Goal: Task Accomplishment & Management: Complete application form

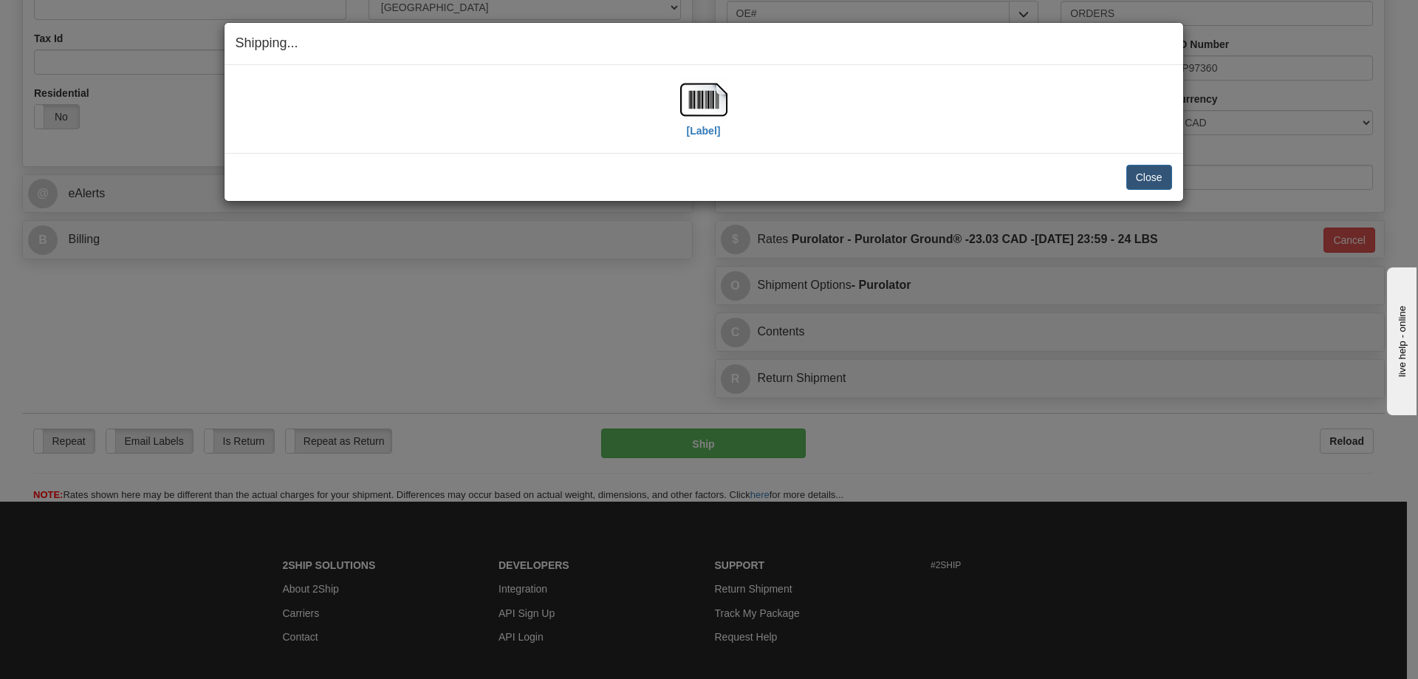
scroll to position [443, 0]
click at [1158, 174] on button "Close" at bounding box center [1149, 177] width 46 height 25
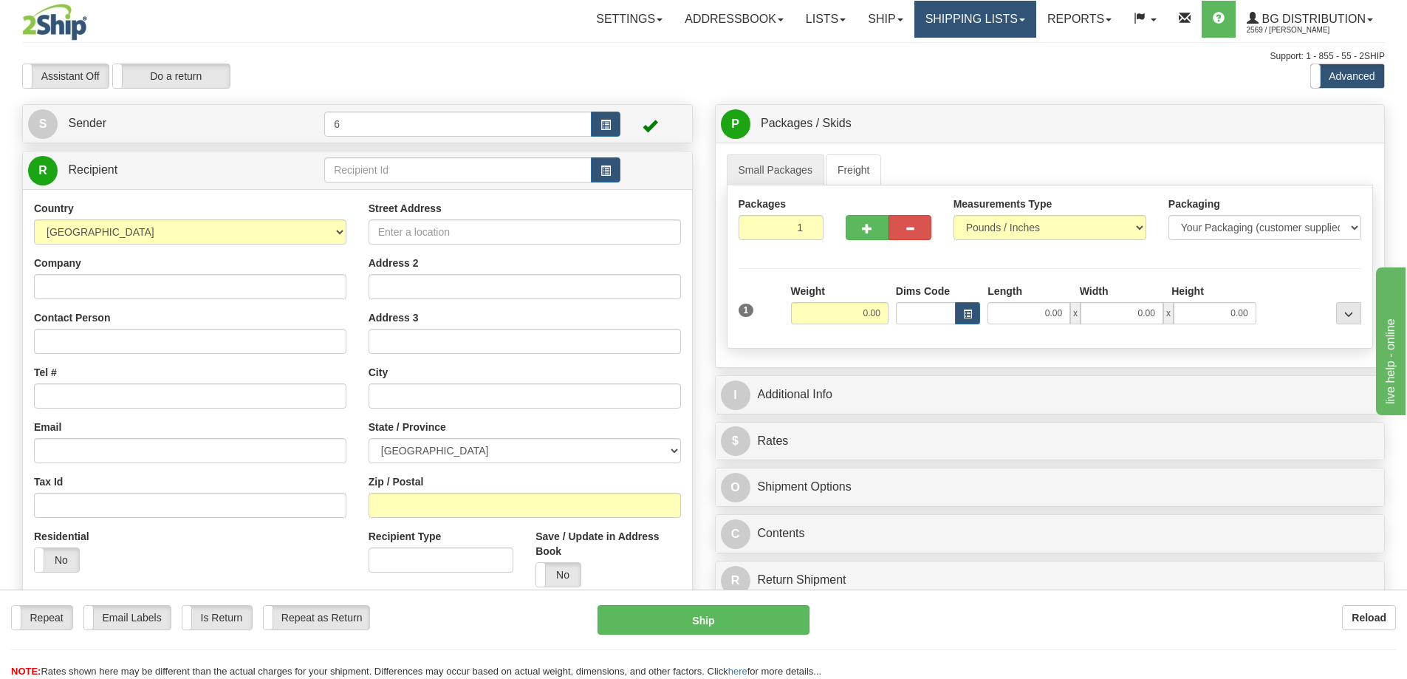
click at [985, 34] on link "Shipping lists" at bounding box center [975, 19] width 122 height 37
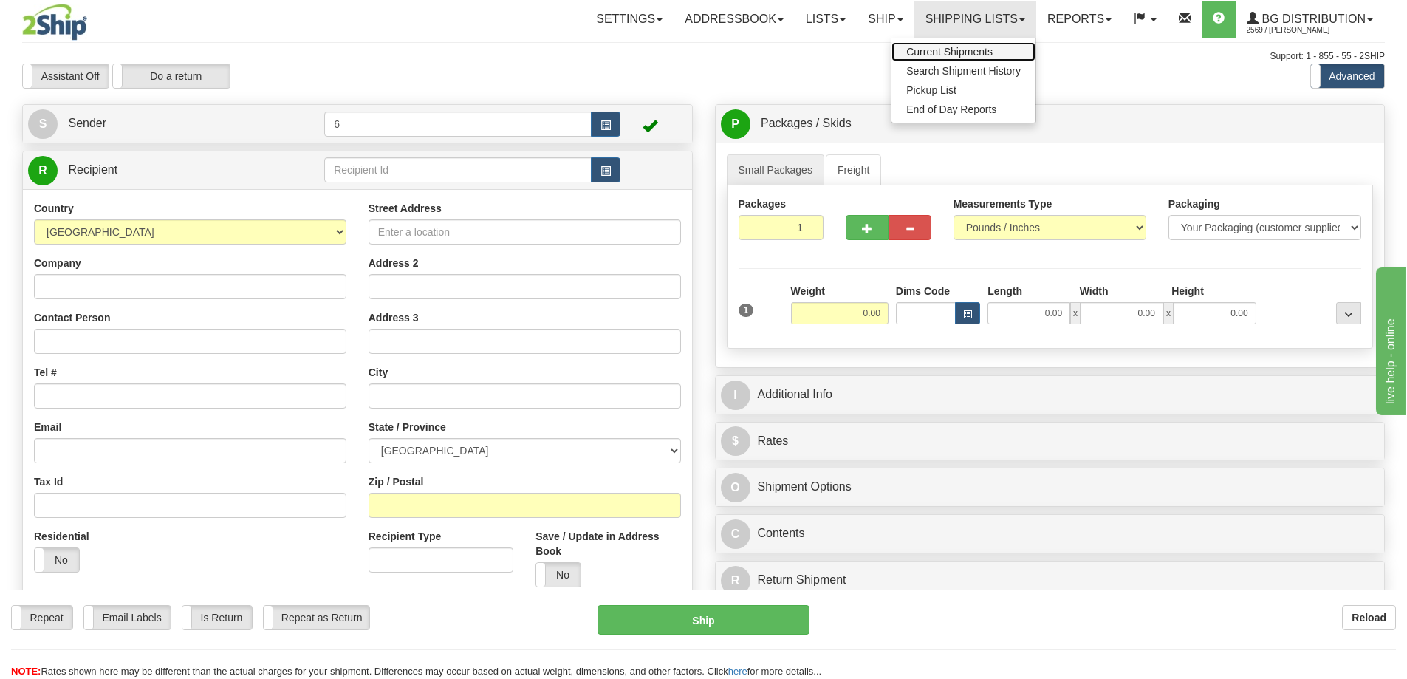
click at [973, 49] on span "Current Shipments" at bounding box center [949, 52] width 86 height 12
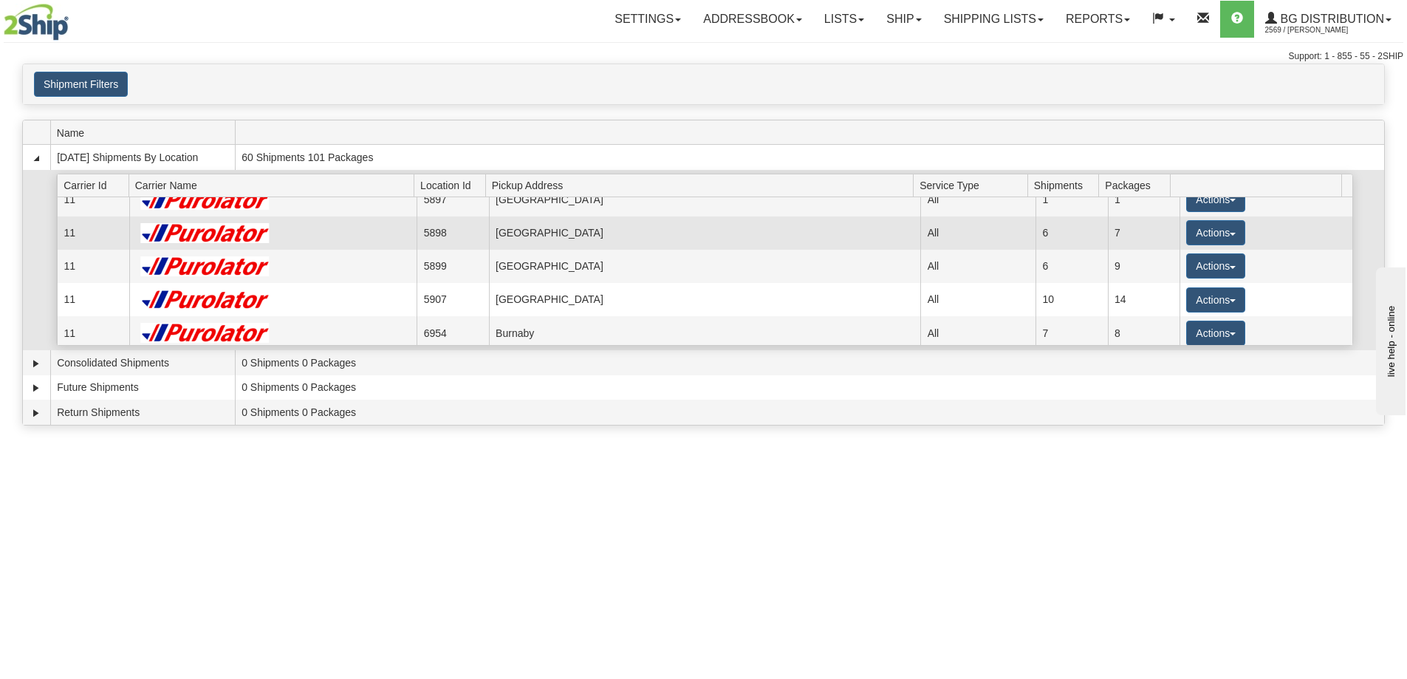
scroll to position [74, 0]
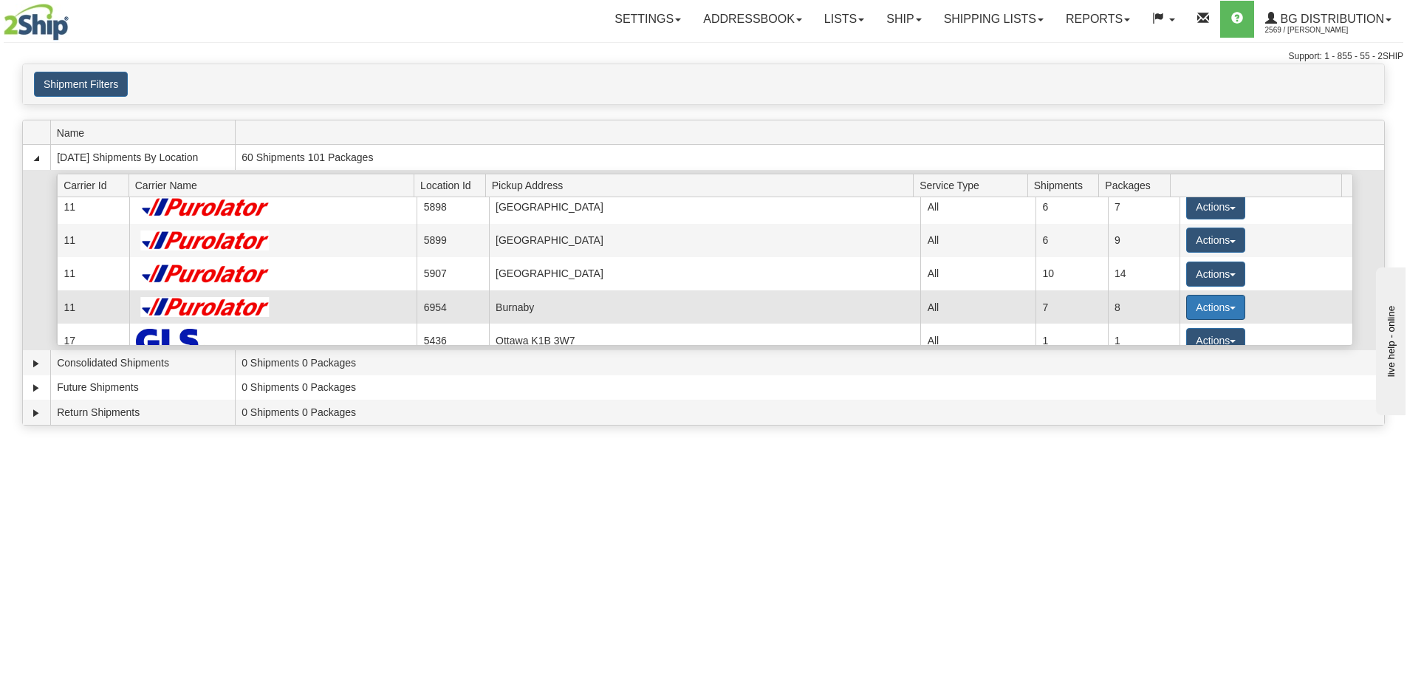
click at [1198, 310] on button "Actions" at bounding box center [1215, 307] width 59 height 25
click at [1175, 340] on span "Details" at bounding box center [1161, 334] width 40 height 10
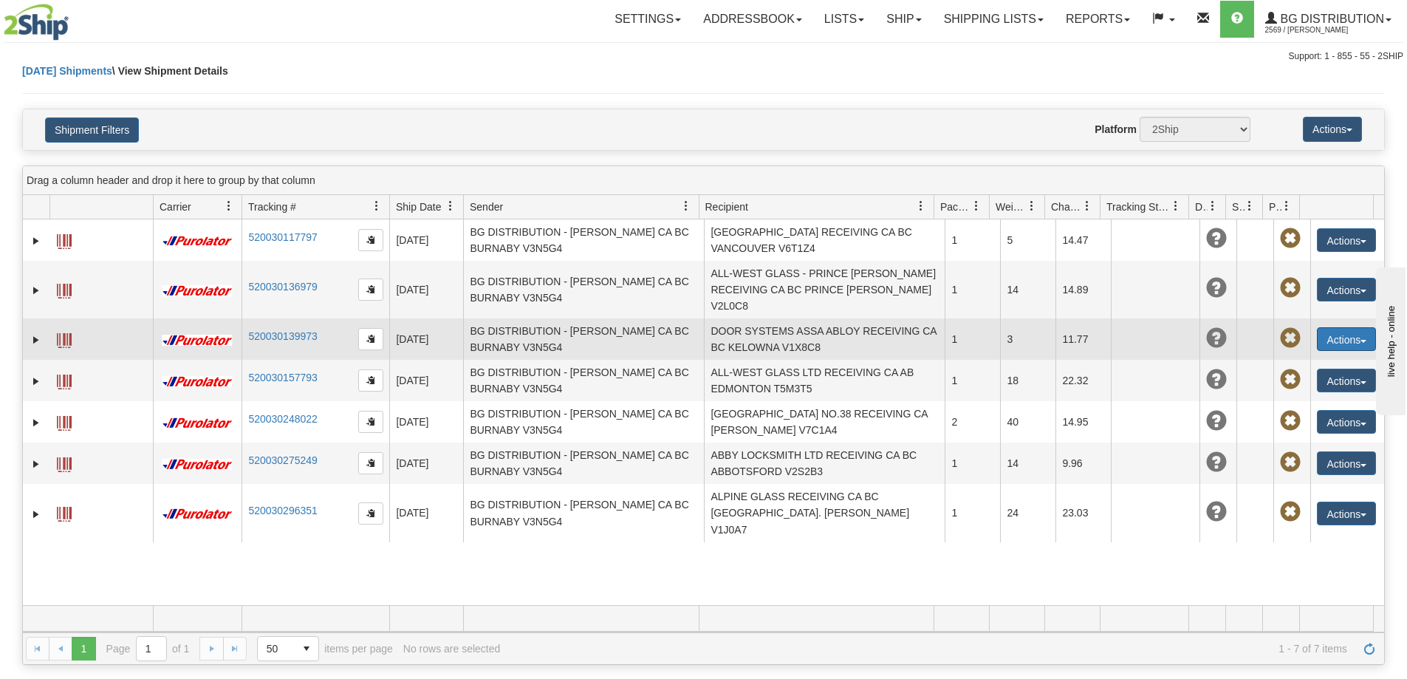
click at [1322, 327] on button "Actions" at bounding box center [1345, 339] width 59 height 24
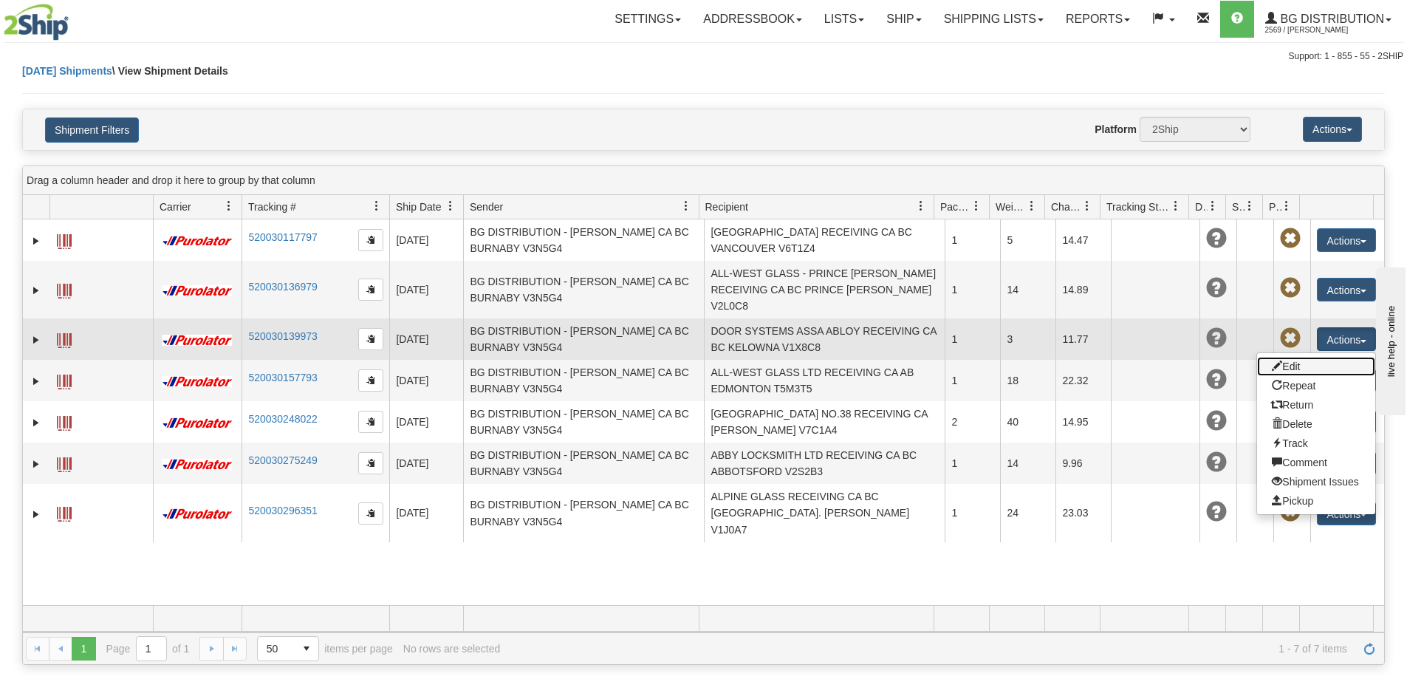
click at [1315, 357] on link "Edit" at bounding box center [1316, 366] width 118 height 19
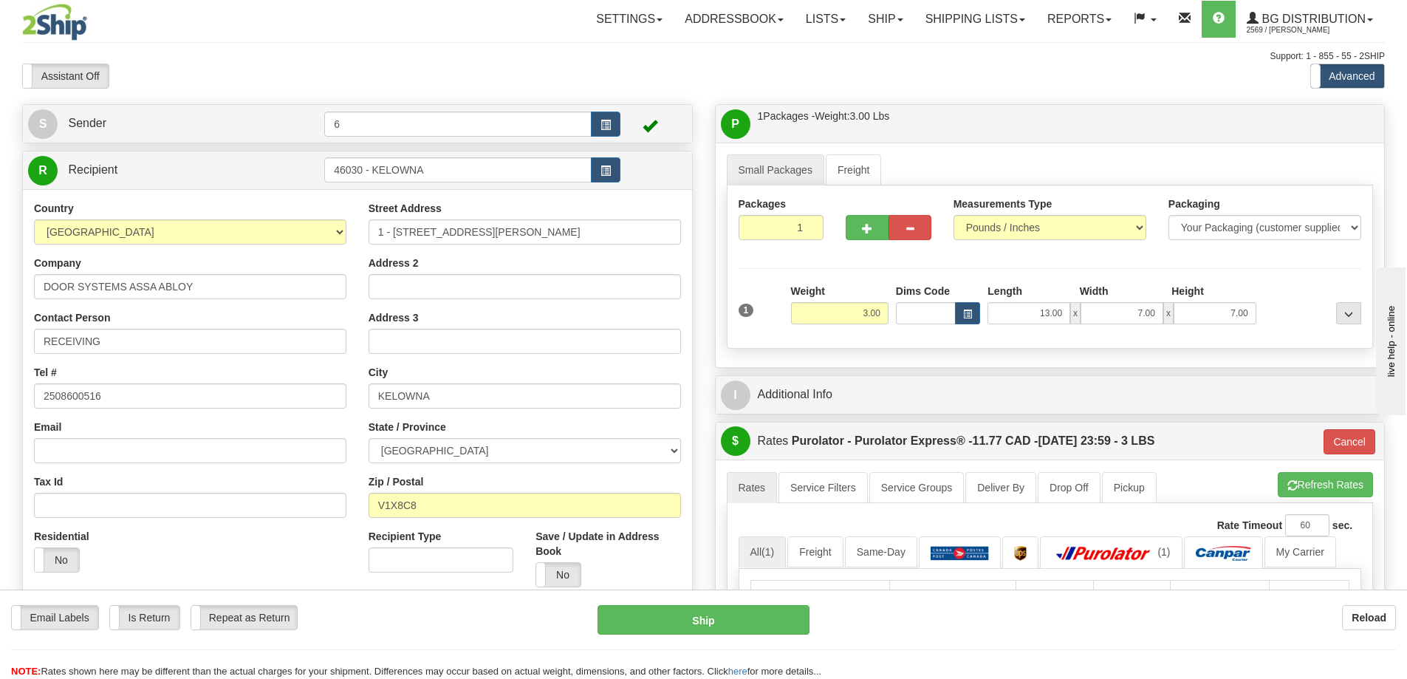
click at [839, 294] on div "Weight 3.00" at bounding box center [839, 304] width 97 height 41
drag, startPoint x: 834, startPoint y: 315, endPoint x: 1117, endPoint y: 323, distance: 282.9
click at [1117, 323] on div "1 Weight 3.00 Dims Code x x" at bounding box center [1050, 310] width 631 height 52
type input "43.00"
type input "202"
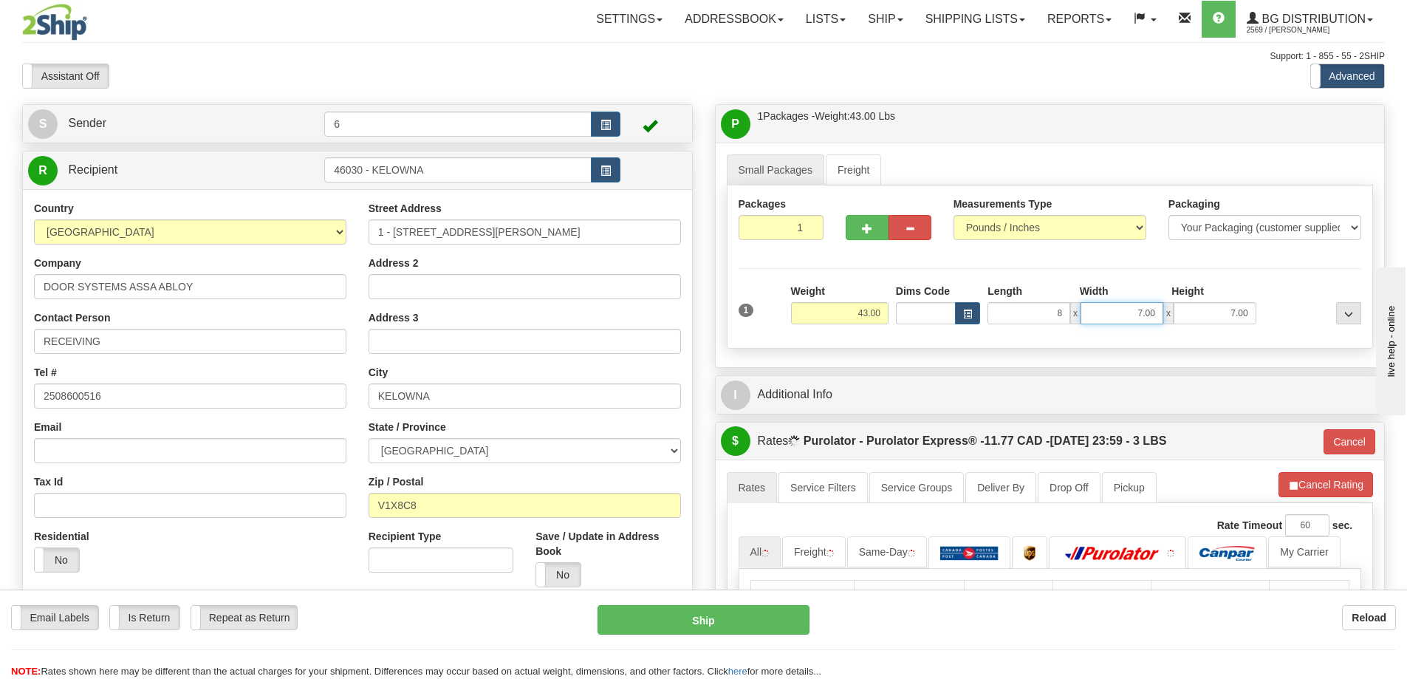
type input "8.00"
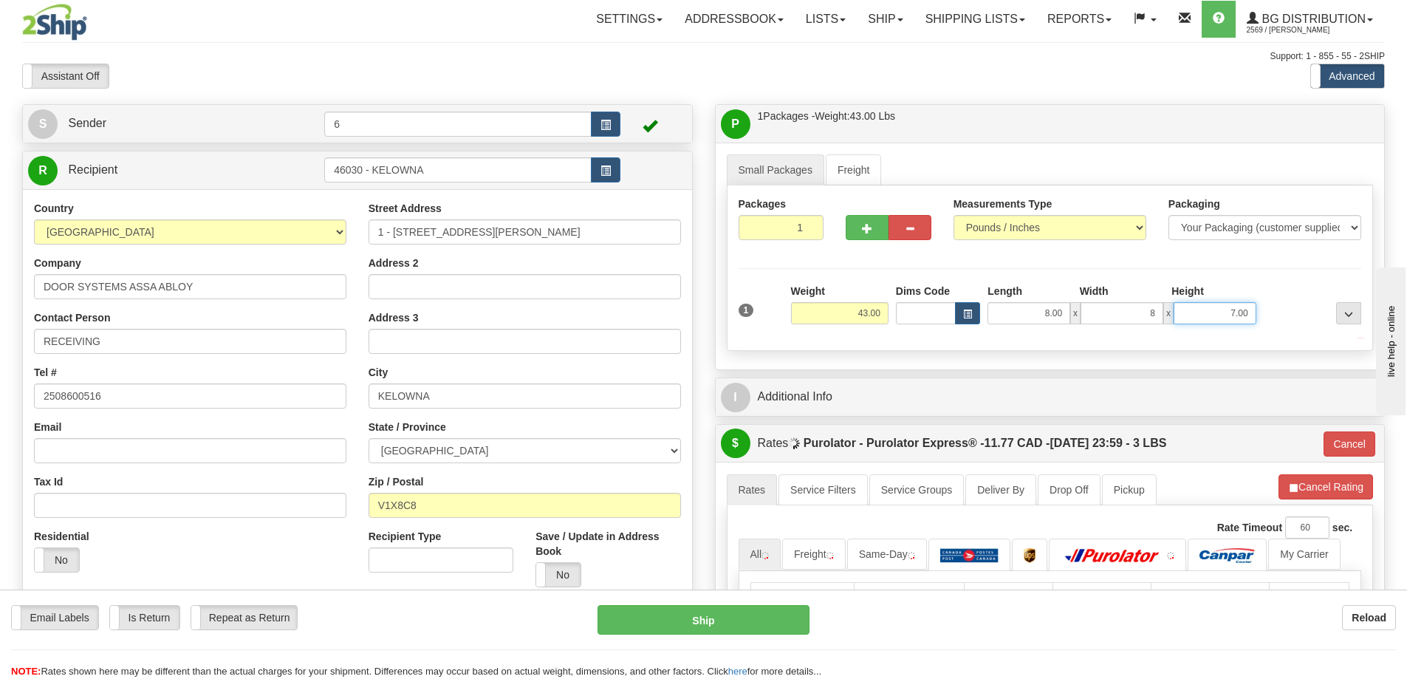
type input "8.00"
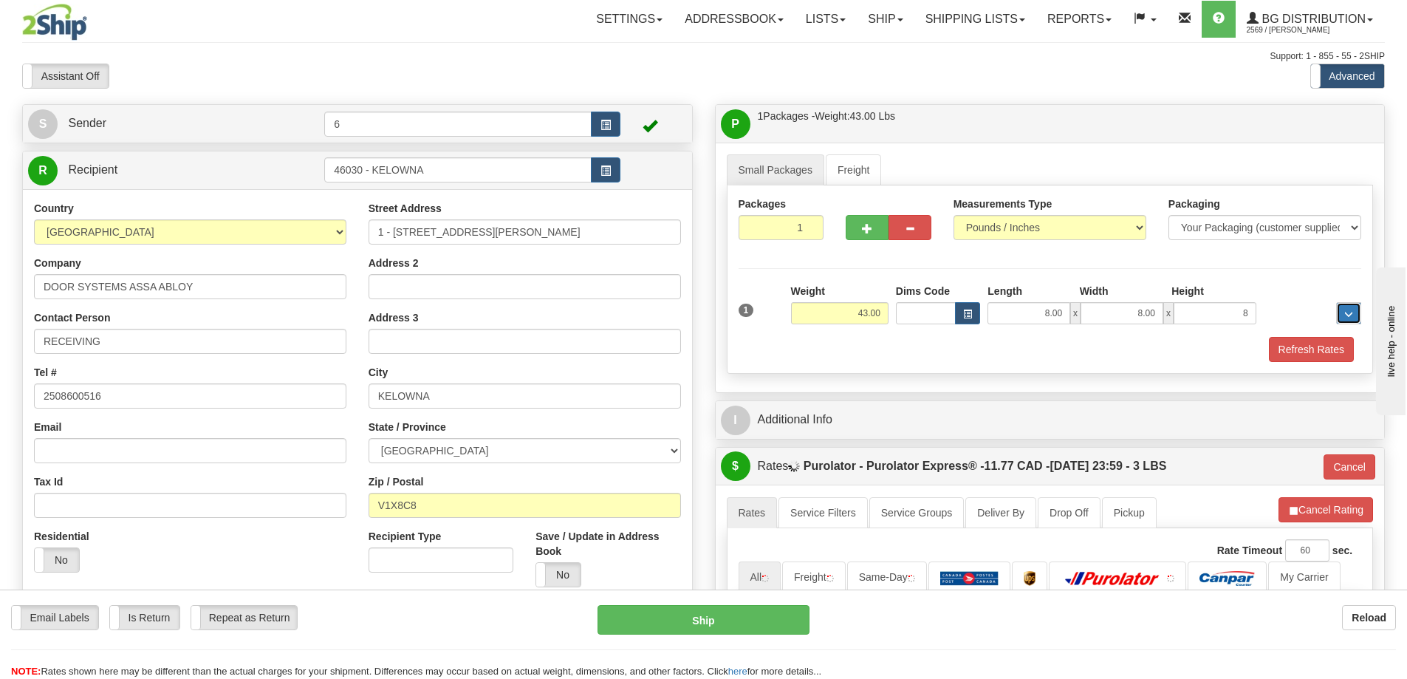
type input "8.00"
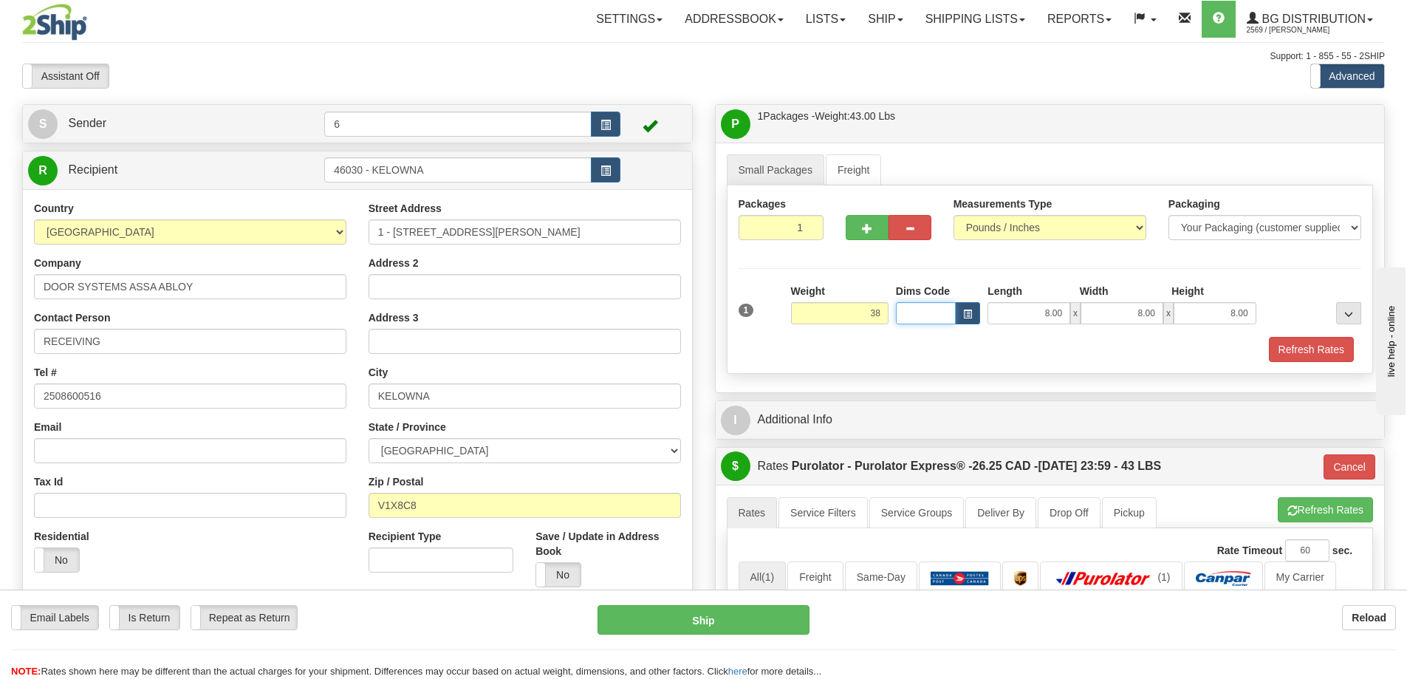
type input "38.00"
type input "202"
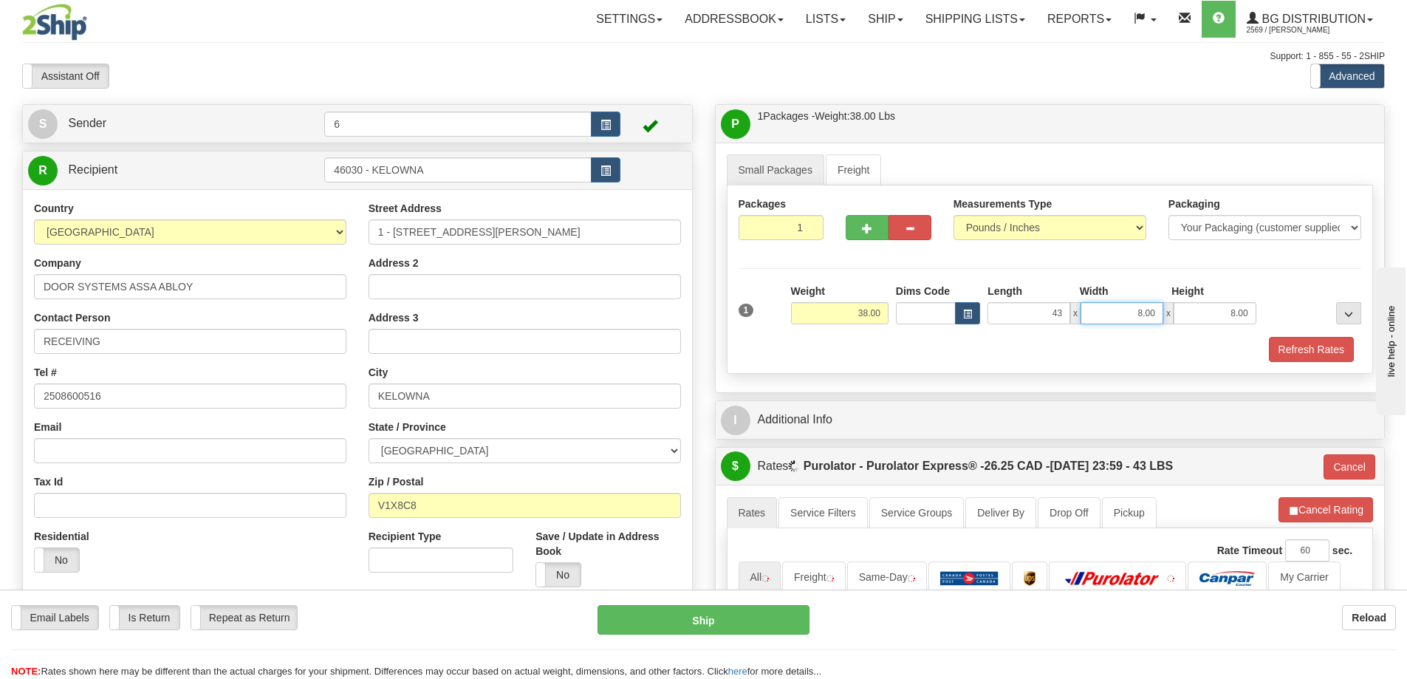
type input "43.00"
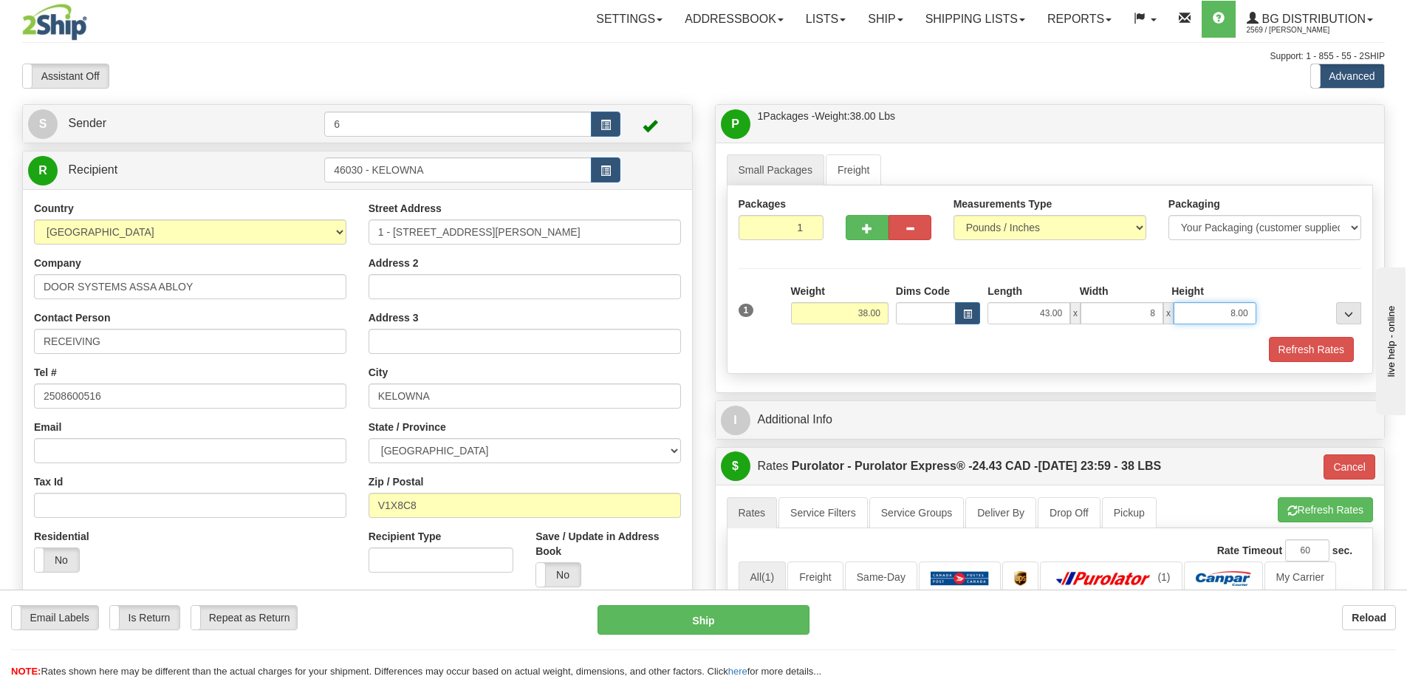
type input "8.00"
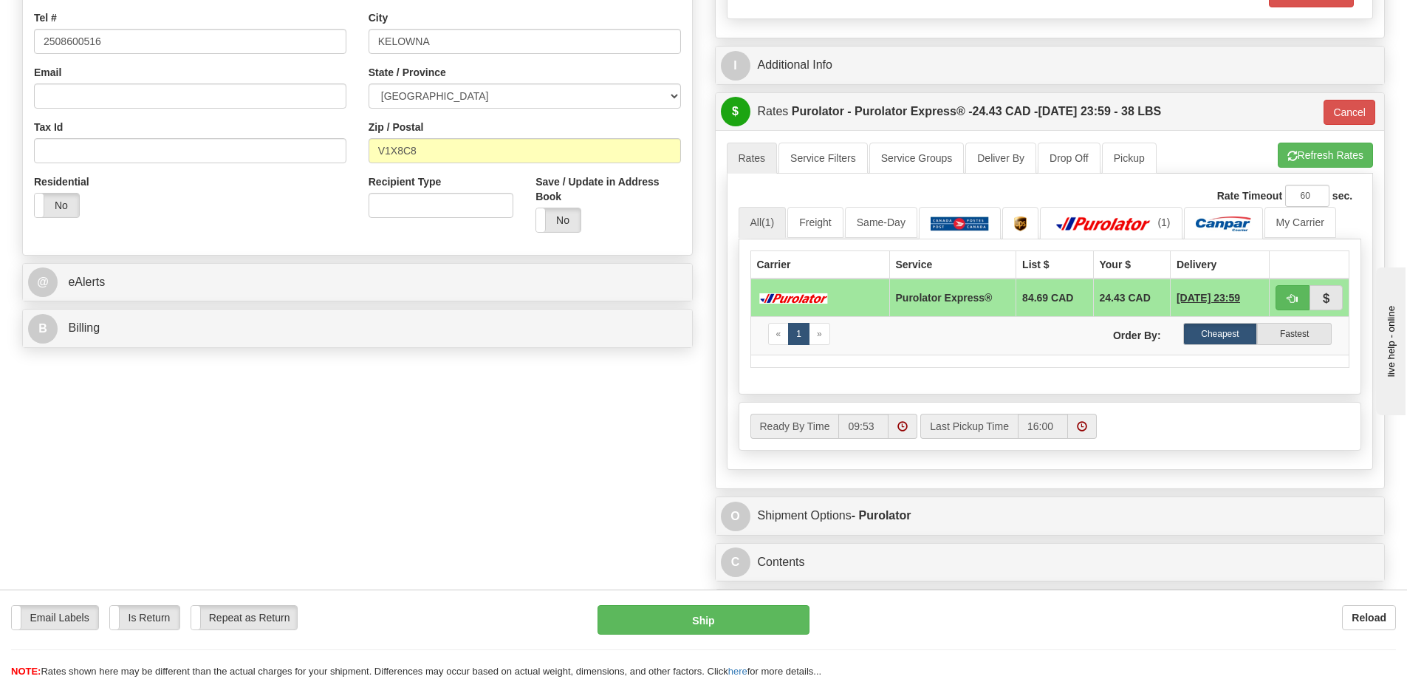
scroll to position [369, 0]
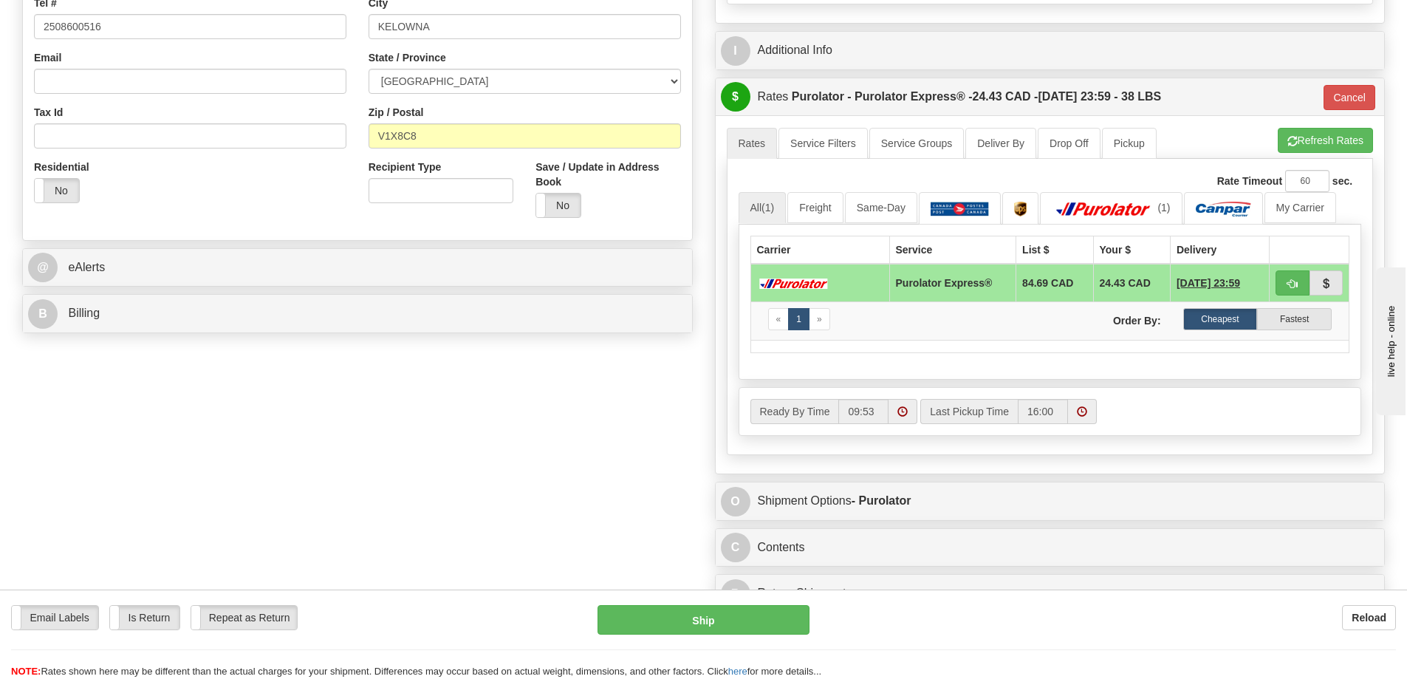
drag, startPoint x: 109, startPoint y: 343, endPoint x: 114, endPoint y: 321, distance: 22.2
click at [109, 340] on div "S Sender 6" at bounding box center [357, 37] width 693 height 605
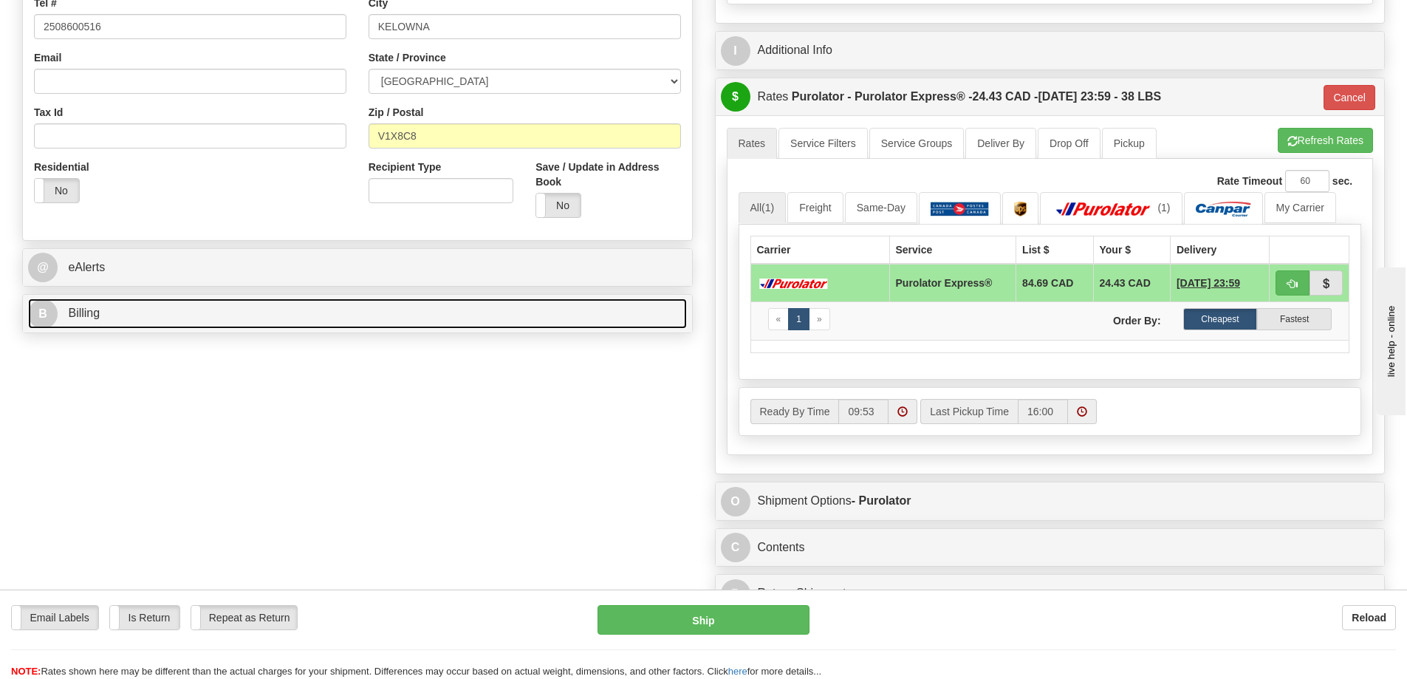
click at [114, 321] on link "B Billing" at bounding box center [357, 313] width 659 height 30
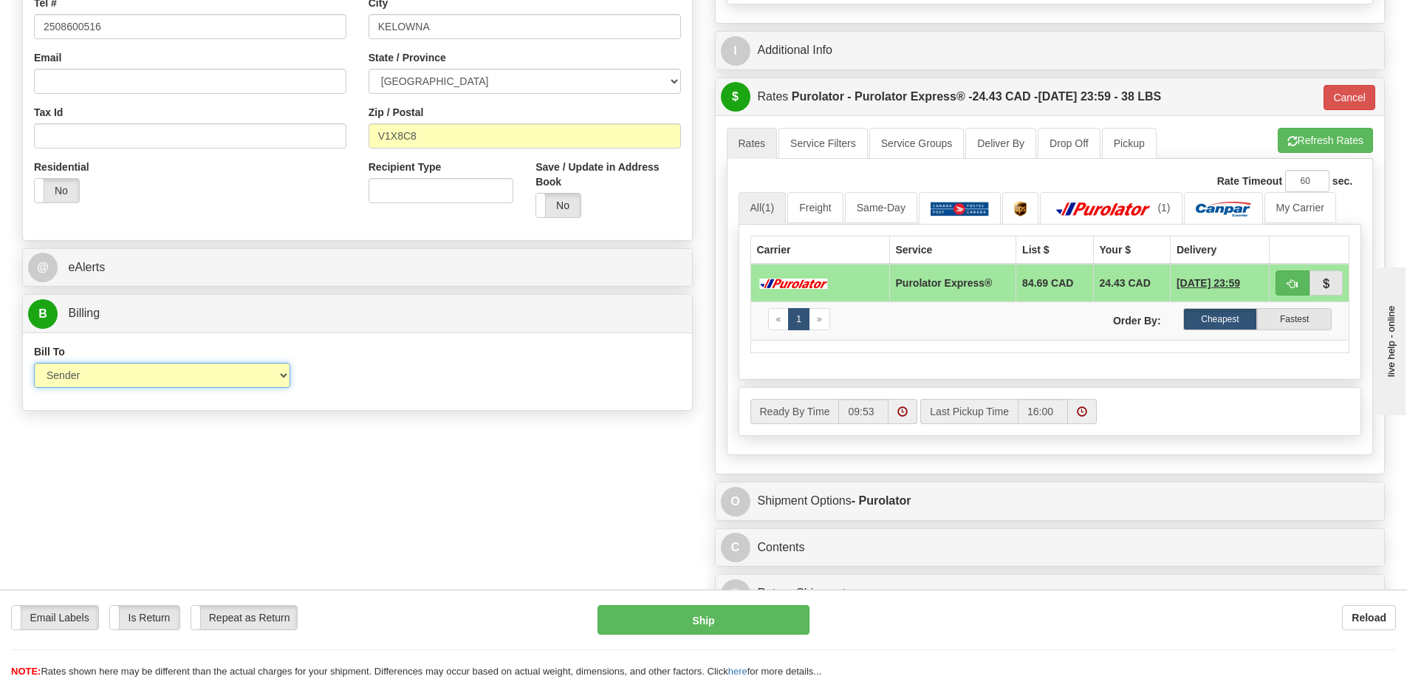
click at [249, 377] on select "Sender Recipient Third Party Collect" at bounding box center [162, 375] width 256 height 25
select select "2"
click at [34, 365] on select "Sender Recipient Third Party Collect" at bounding box center [162, 375] width 256 height 25
type input "202"
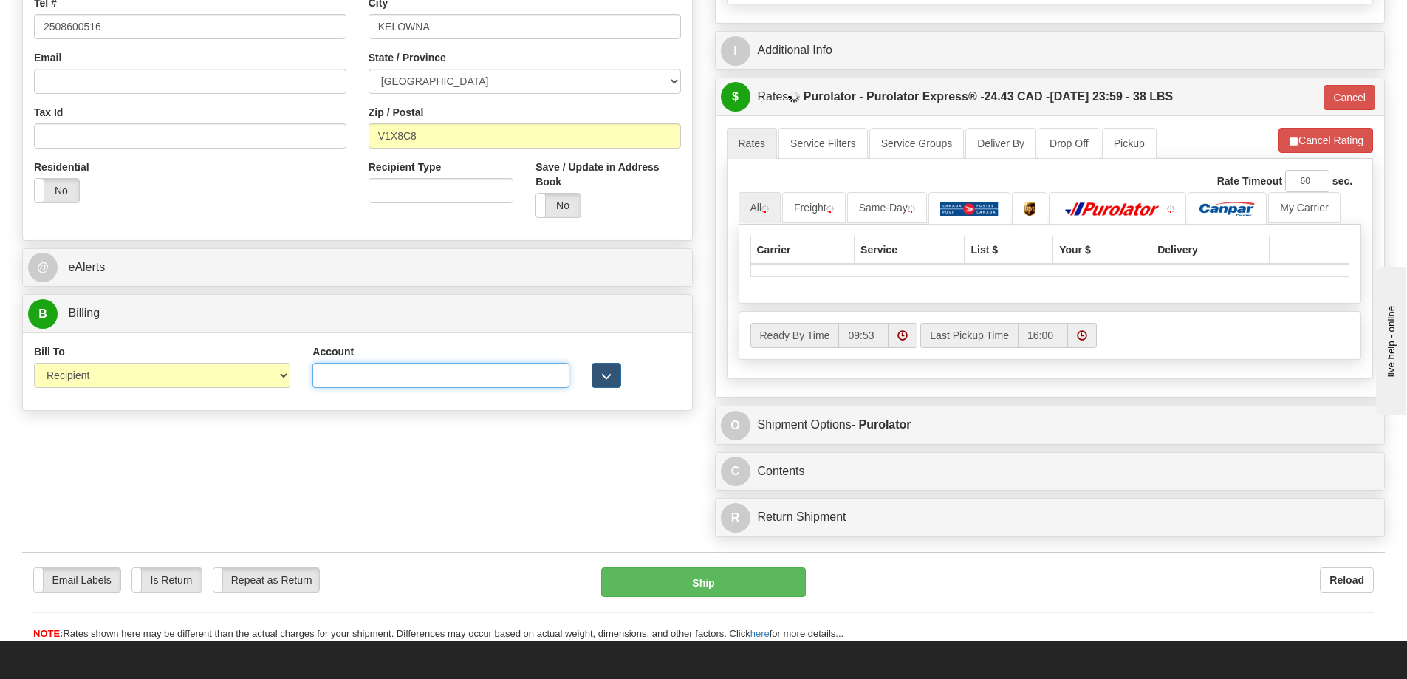
click at [415, 371] on input "Account" at bounding box center [440, 375] width 256 height 25
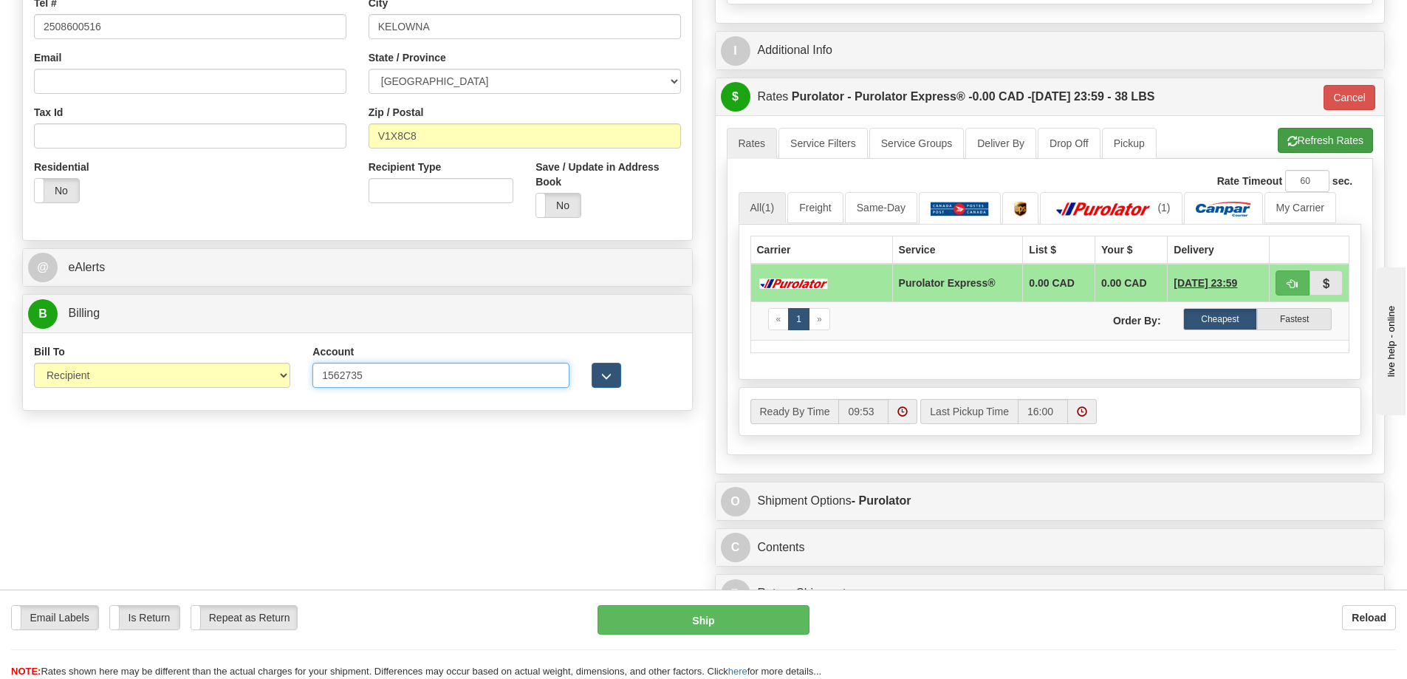
type input "1562735"
click at [1302, 140] on button "Refresh Rates" at bounding box center [1324, 140] width 95 height 25
type input "202"
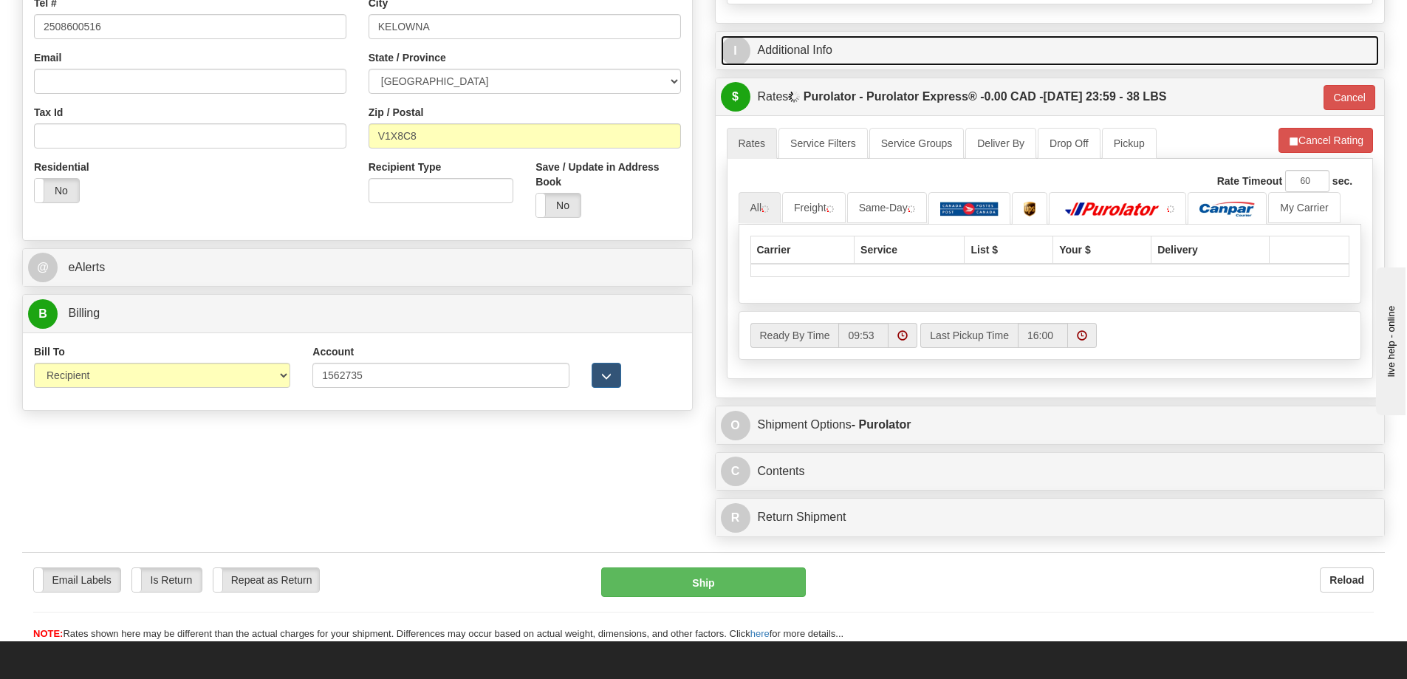
click at [1007, 55] on link "I Additional Info" at bounding box center [1050, 50] width 659 height 30
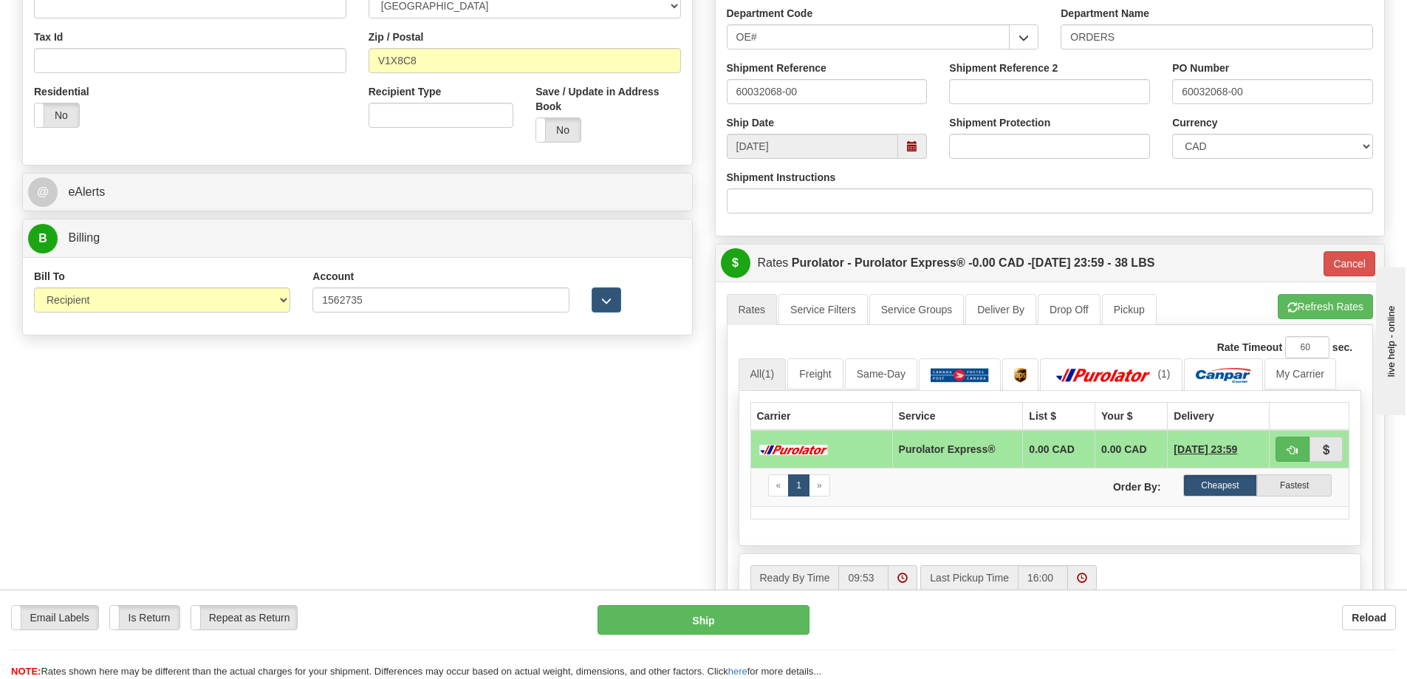
scroll to position [664, 0]
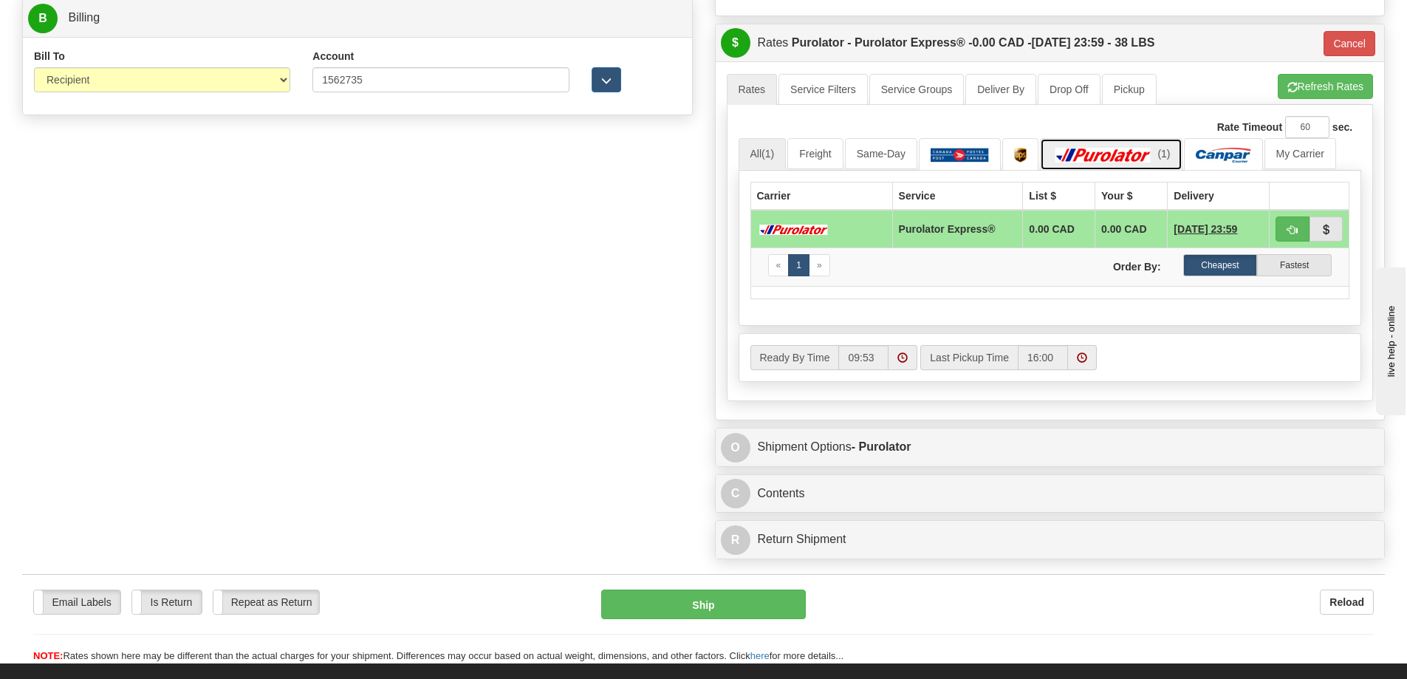
click at [1135, 155] on img at bounding box center [1102, 155] width 103 height 15
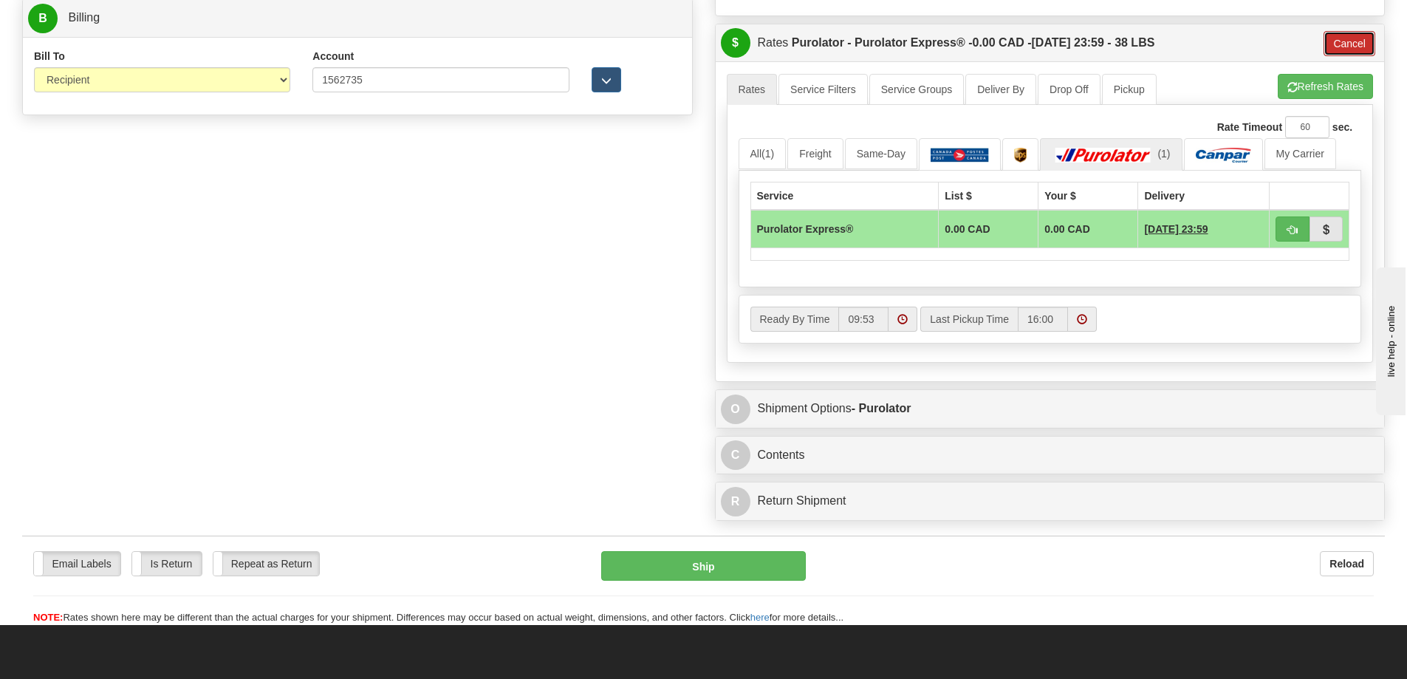
click at [1347, 44] on button "Cancel" at bounding box center [1349, 43] width 52 height 25
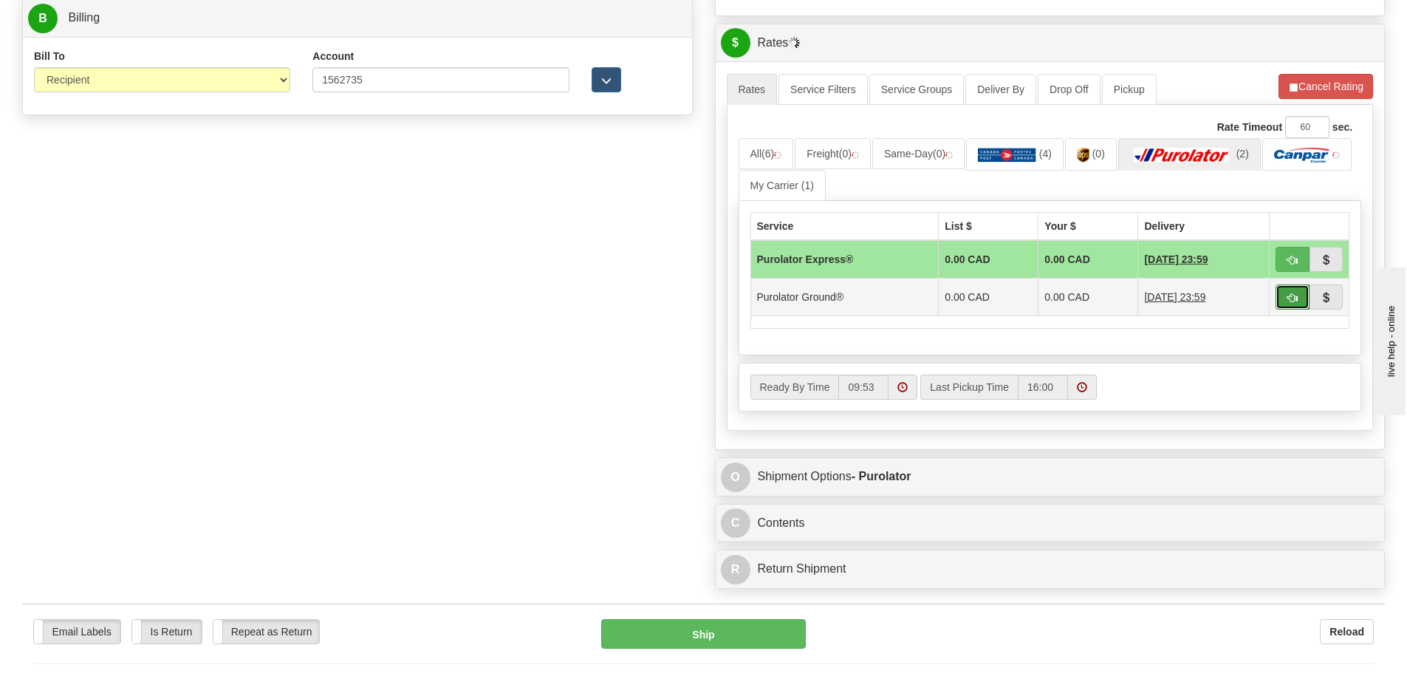
click at [1298, 301] on button "button" at bounding box center [1292, 296] width 34 height 25
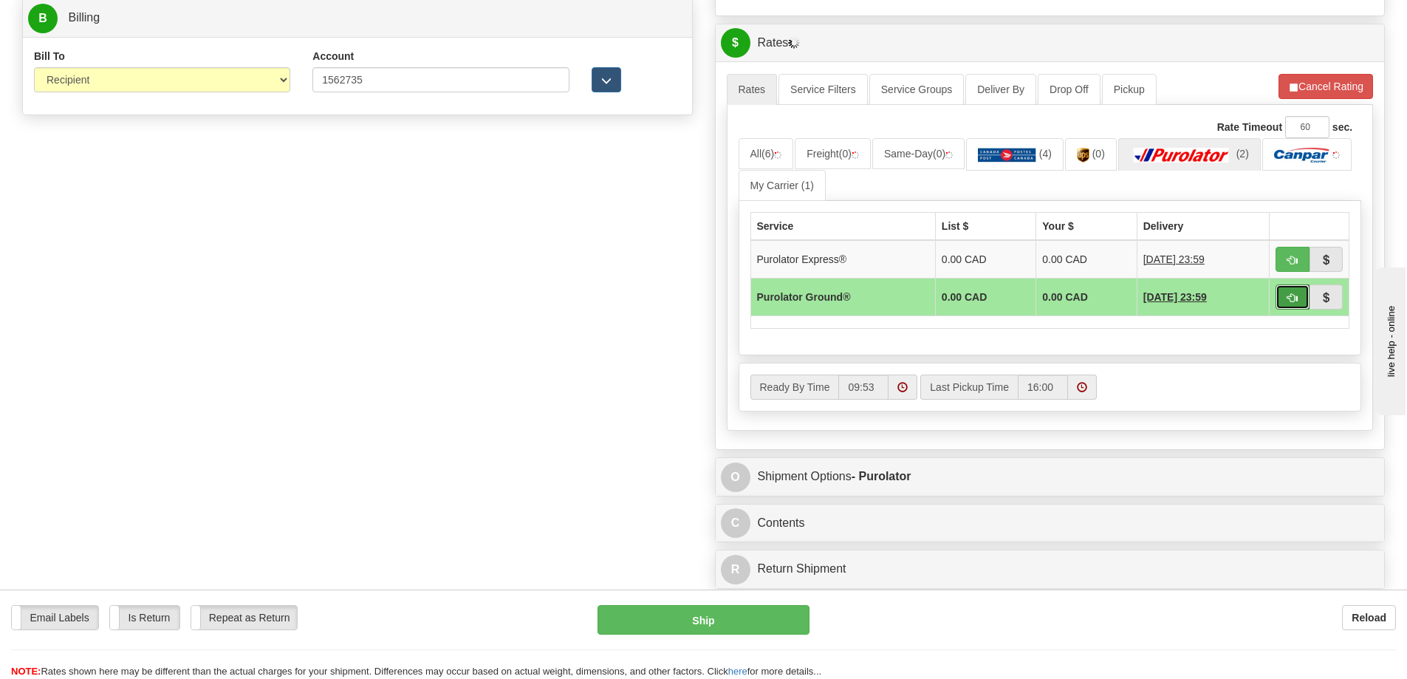
click at [1299, 304] on button "button" at bounding box center [1292, 296] width 34 height 25
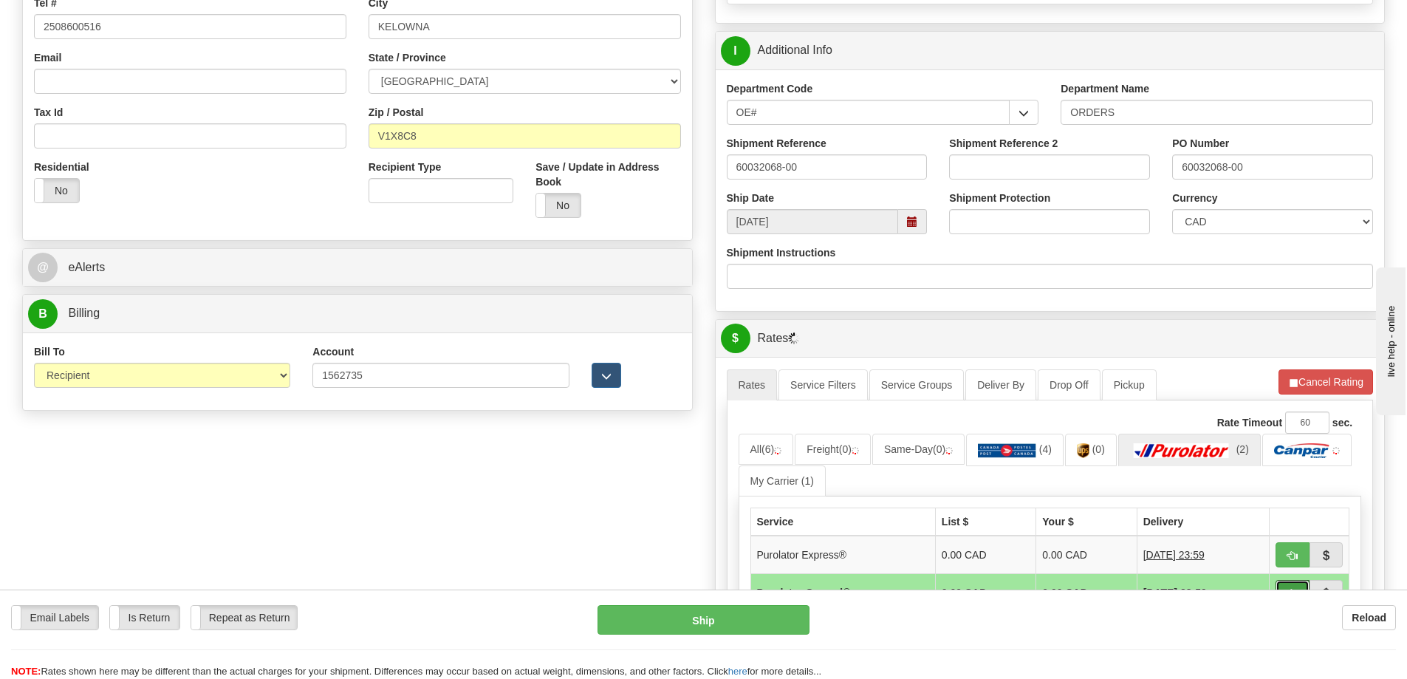
scroll to position [738, 0]
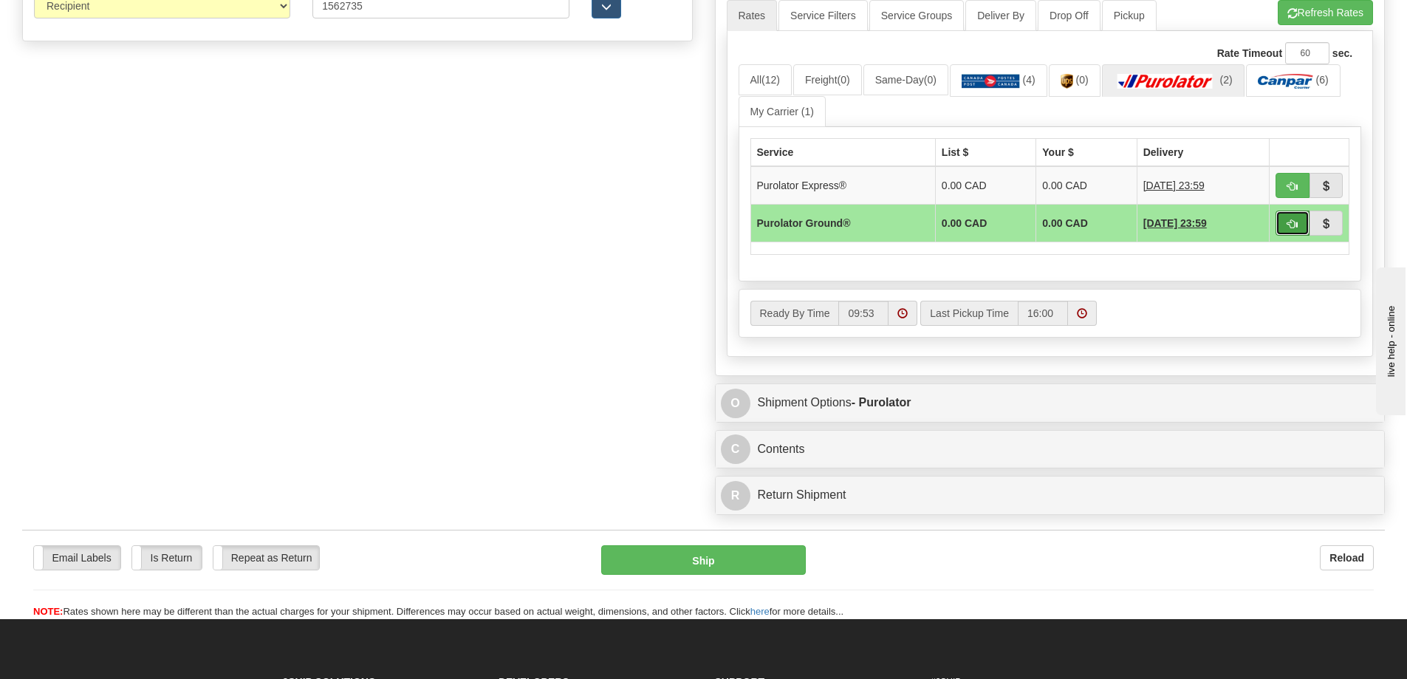
click at [1294, 225] on span "button" at bounding box center [1292, 224] width 10 height 10
type input "260"
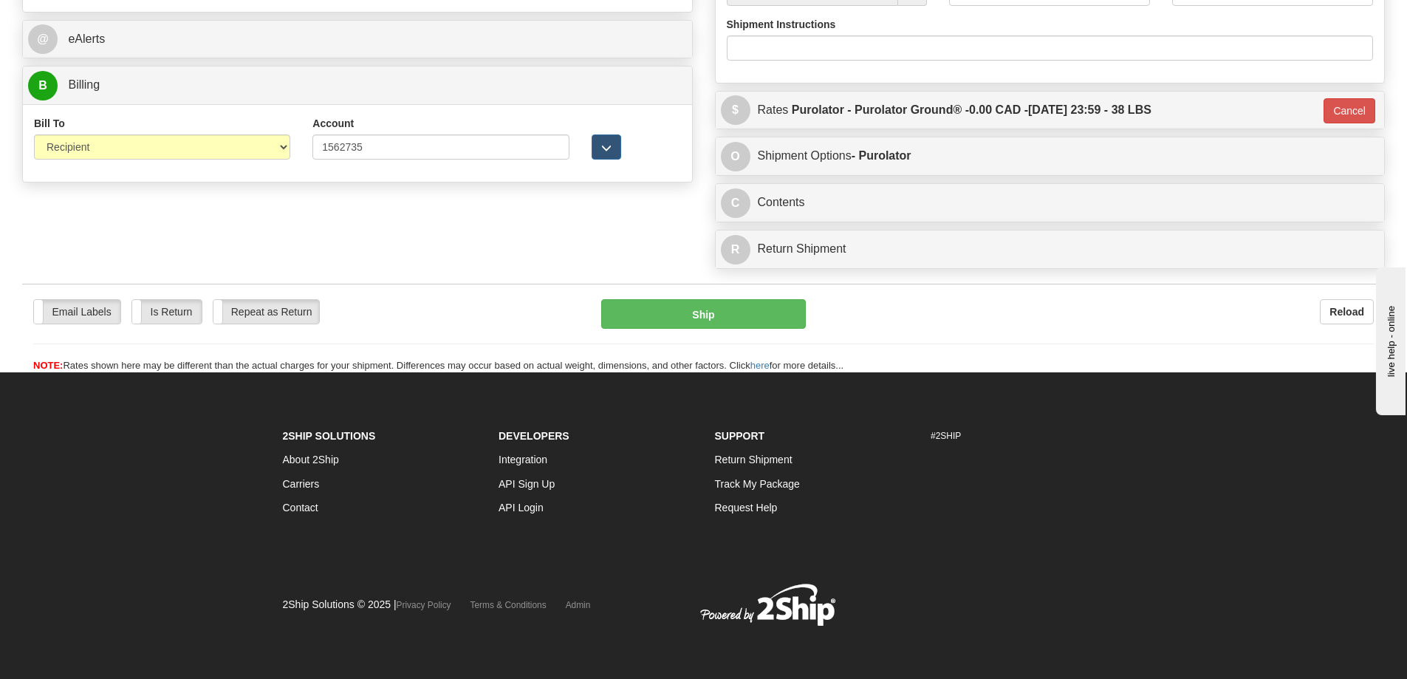
scroll to position [644, 0]
click at [754, 299] on button "Ship" at bounding box center [703, 314] width 205 height 30
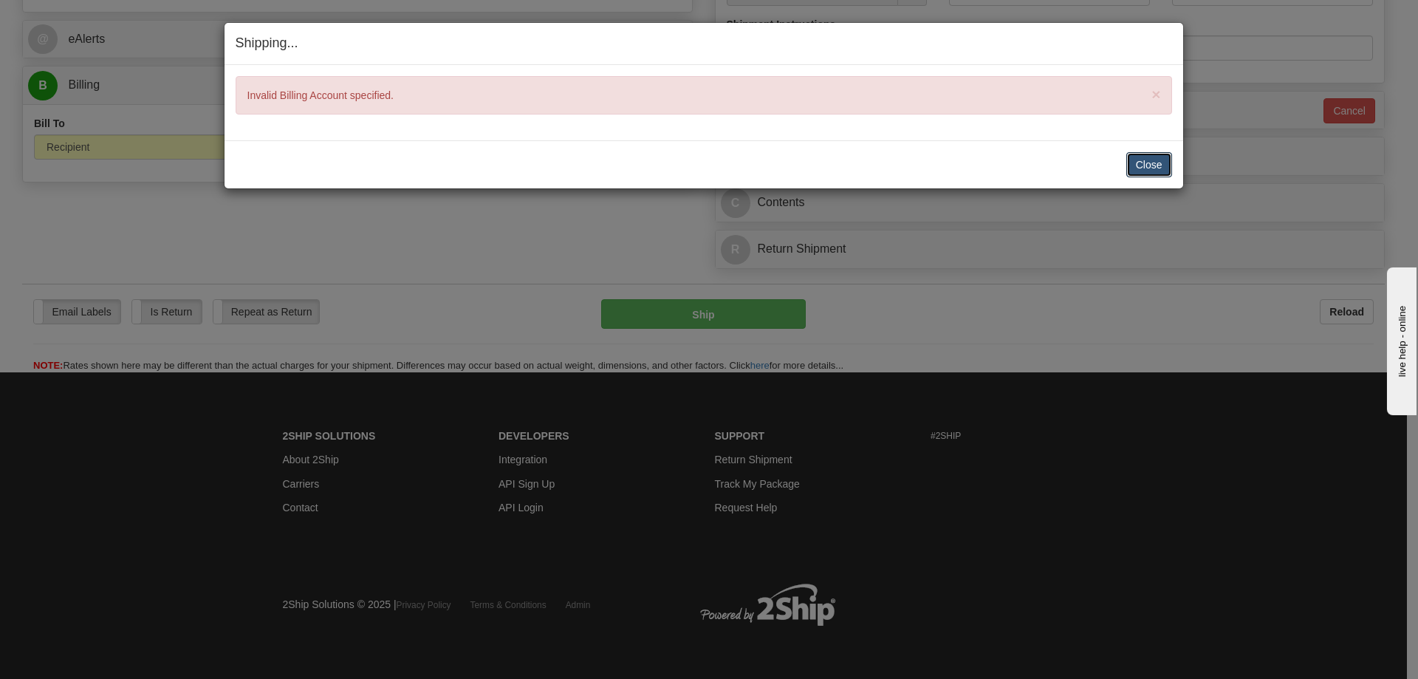
drag, startPoint x: 1148, startPoint y: 159, endPoint x: 1120, endPoint y: 152, distance: 28.8
click at [1148, 159] on button "Close" at bounding box center [1149, 164] width 46 height 25
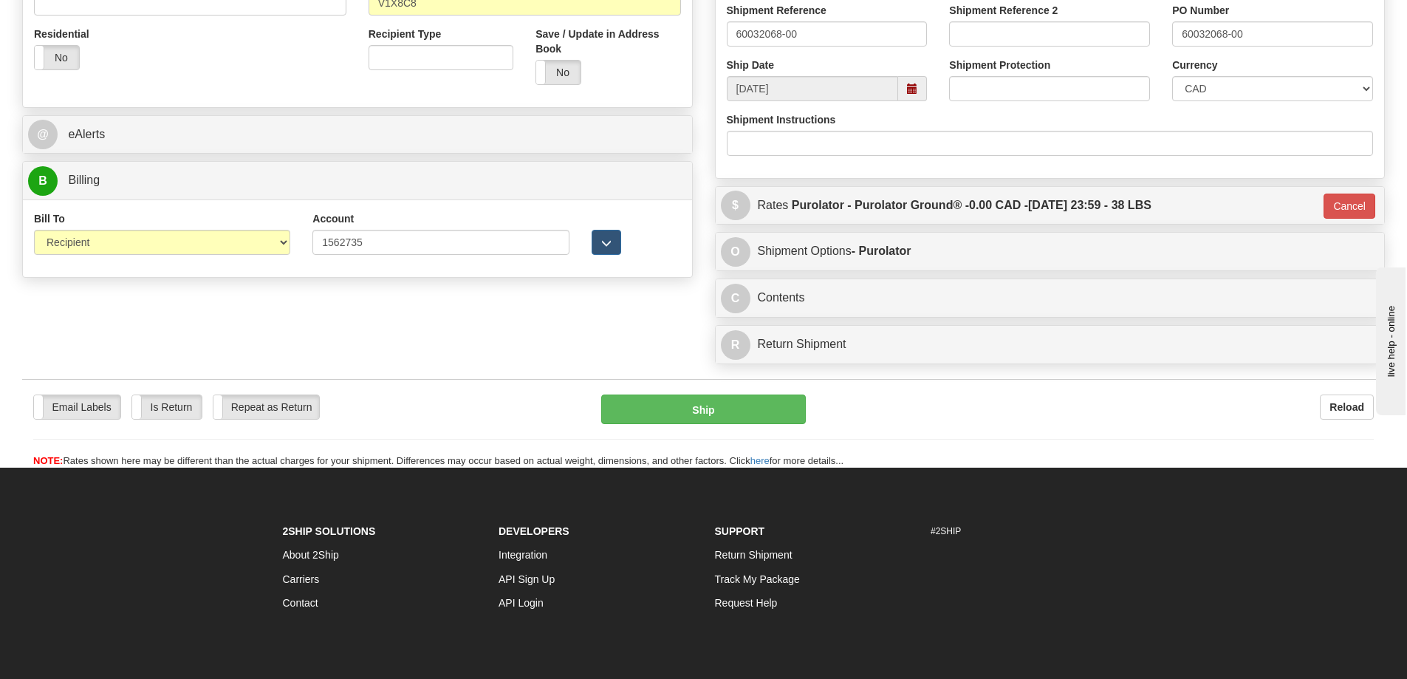
scroll to position [348, 0]
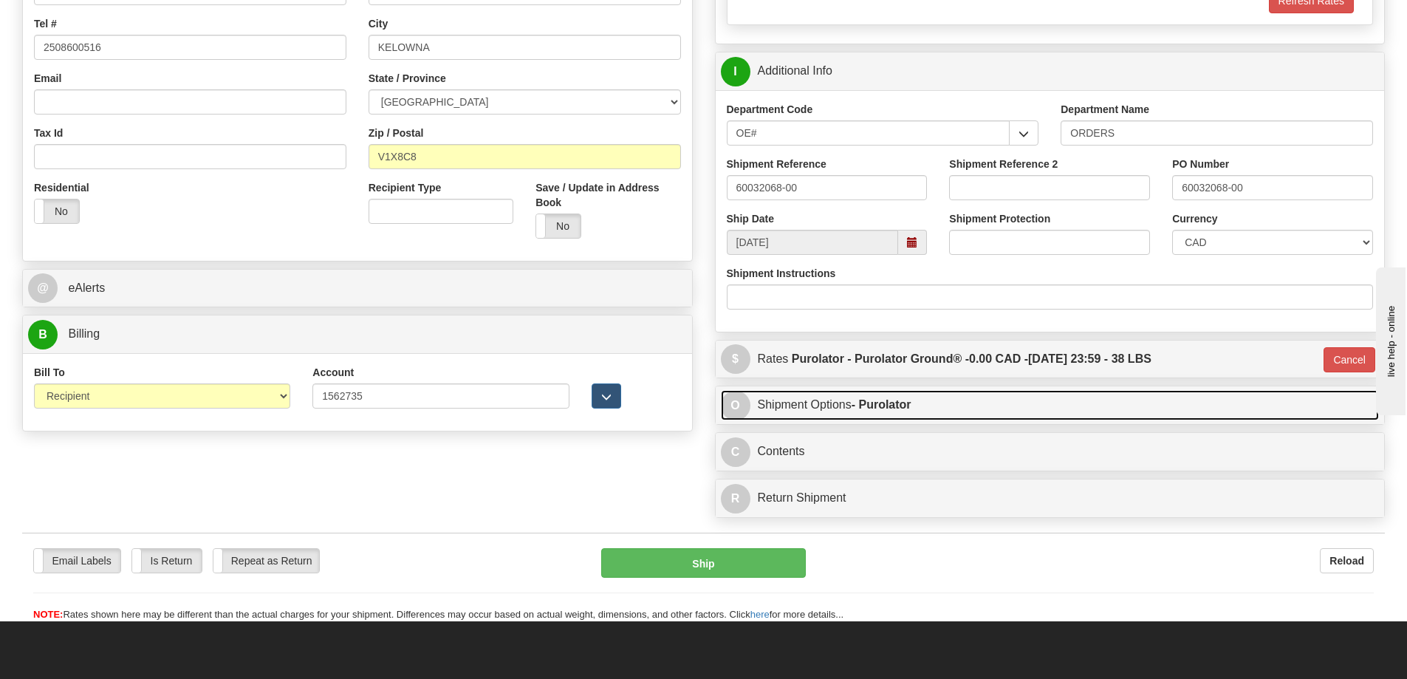
click at [904, 411] on strong "- Purolator" at bounding box center [881, 404] width 60 height 13
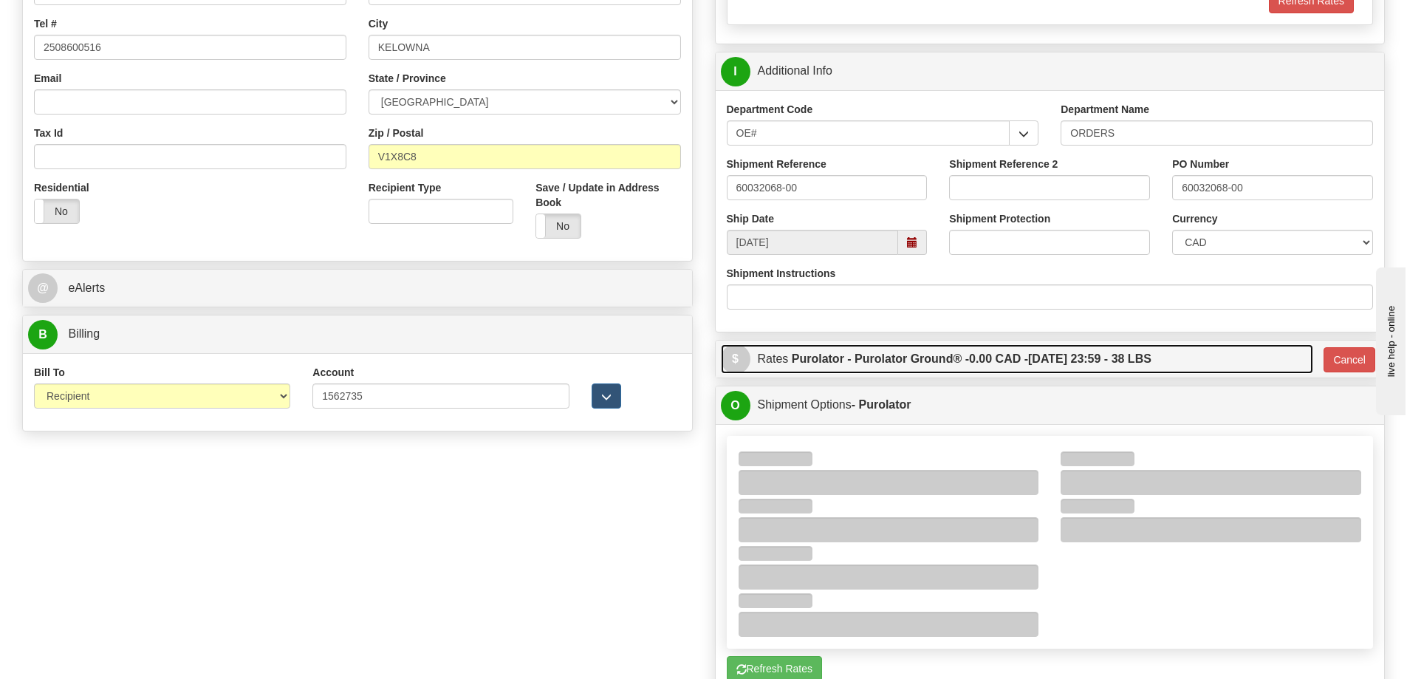
click at [916, 361] on label "Purolator - Purolator Ground® - 0.00 CAD - 08/29/2025 23:59 - 38 LBS" at bounding box center [971, 359] width 360 height 30
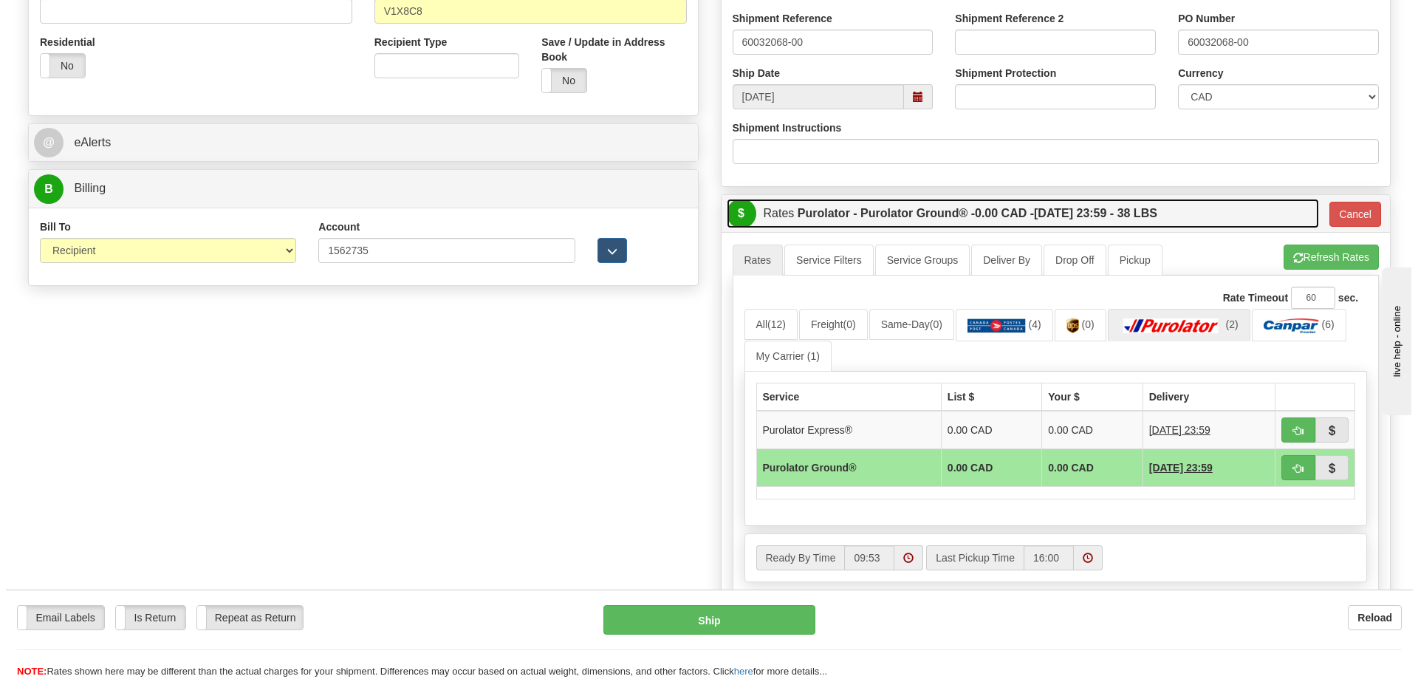
scroll to position [496, 0]
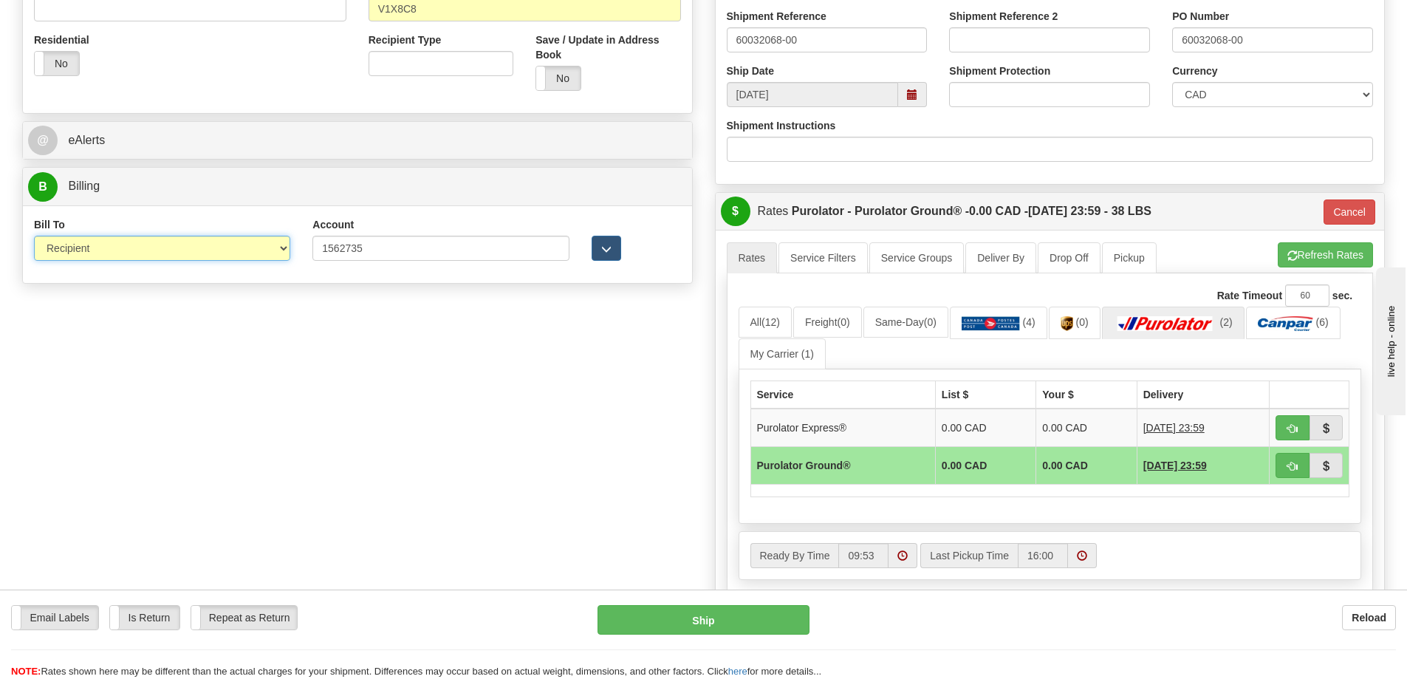
drag, startPoint x: 89, startPoint y: 254, endPoint x: 92, endPoint y: 261, distance: 7.7
click at [89, 254] on select "Sender Recipient Third Party Collect" at bounding box center [162, 248] width 256 height 25
select select "1"
click at [34, 238] on select "Sender Recipient Third Party Collect" at bounding box center [162, 248] width 256 height 25
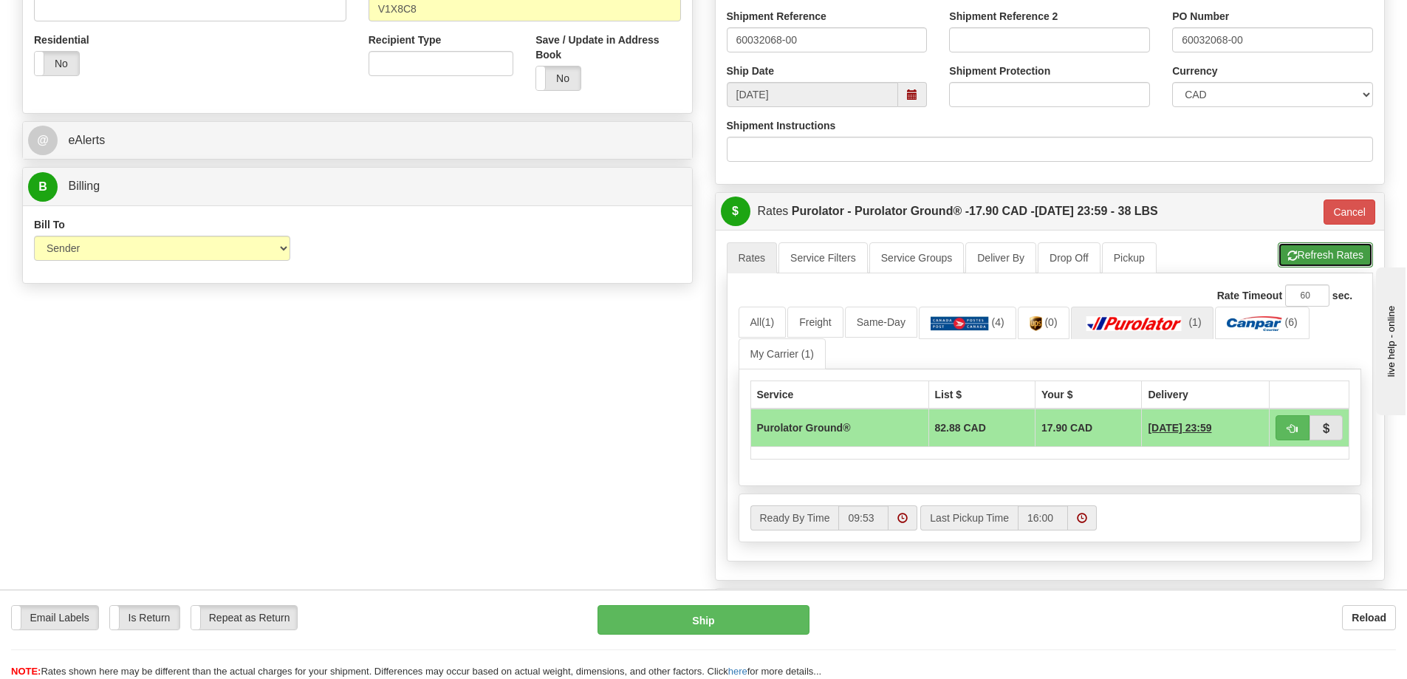
click at [1333, 250] on button "Refresh Rates" at bounding box center [1324, 254] width 95 height 25
type input "260"
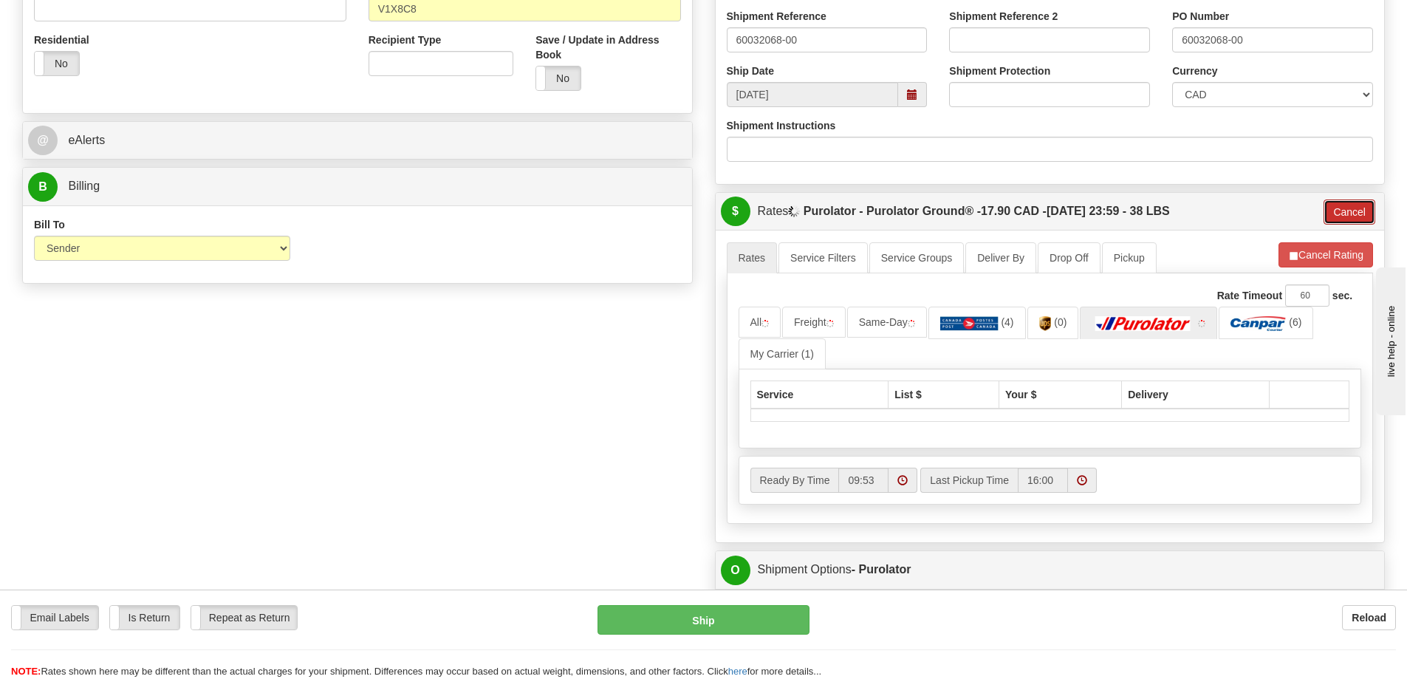
click at [1344, 219] on button "Cancel" at bounding box center [1349, 211] width 52 height 25
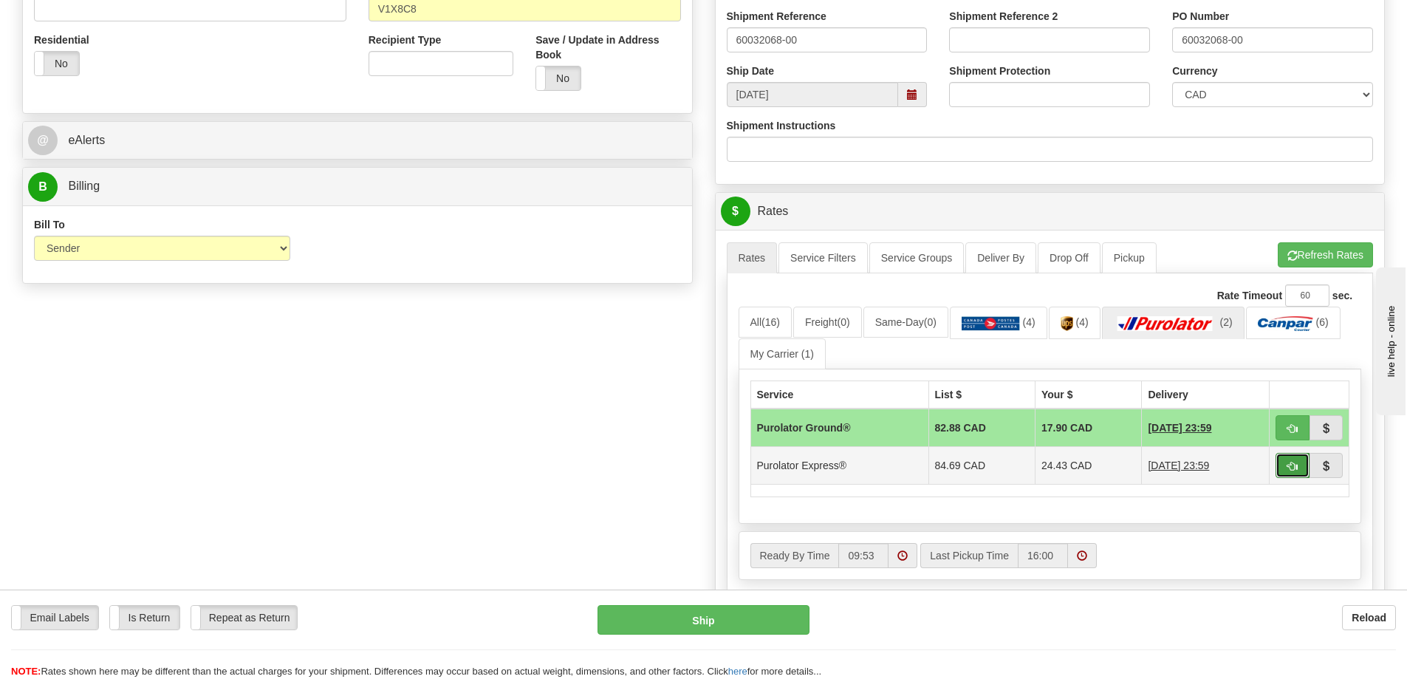
click at [1304, 473] on button "button" at bounding box center [1292, 465] width 34 height 25
type input "202"
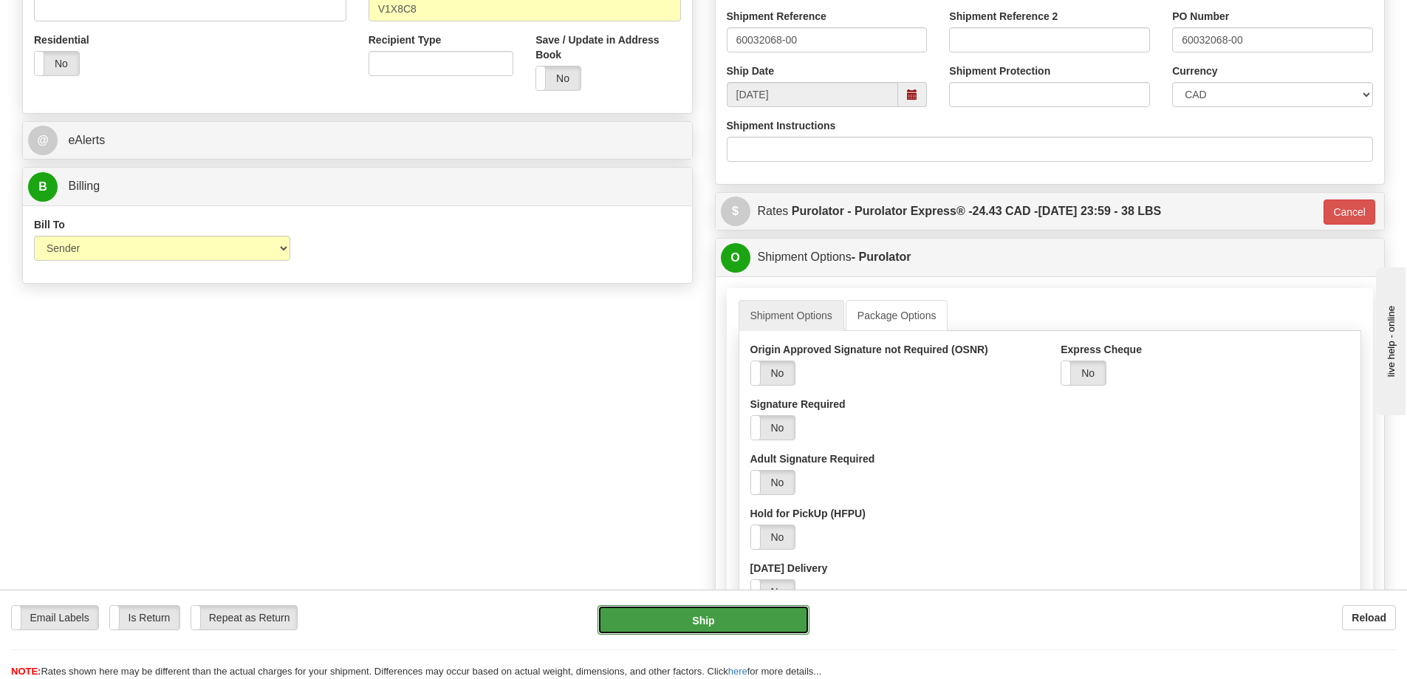
click at [709, 621] on button "Ship" at bounding box center [703, 620] width 212 height 30
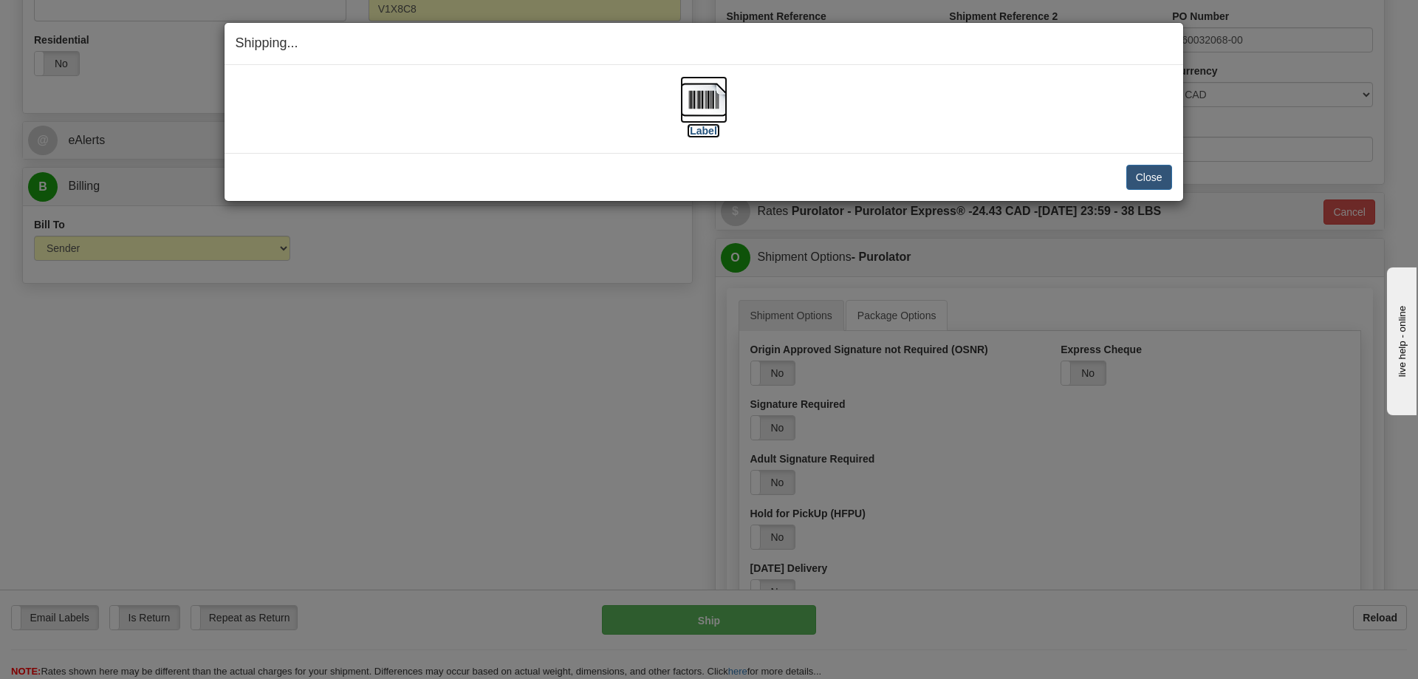
click at [688, 132] on label "[Label]" at bounding box center [704, 130] width 34 height 15
click at [1144, 185] on button "Close" at bounding box center [1149, 177] width 46 height 25
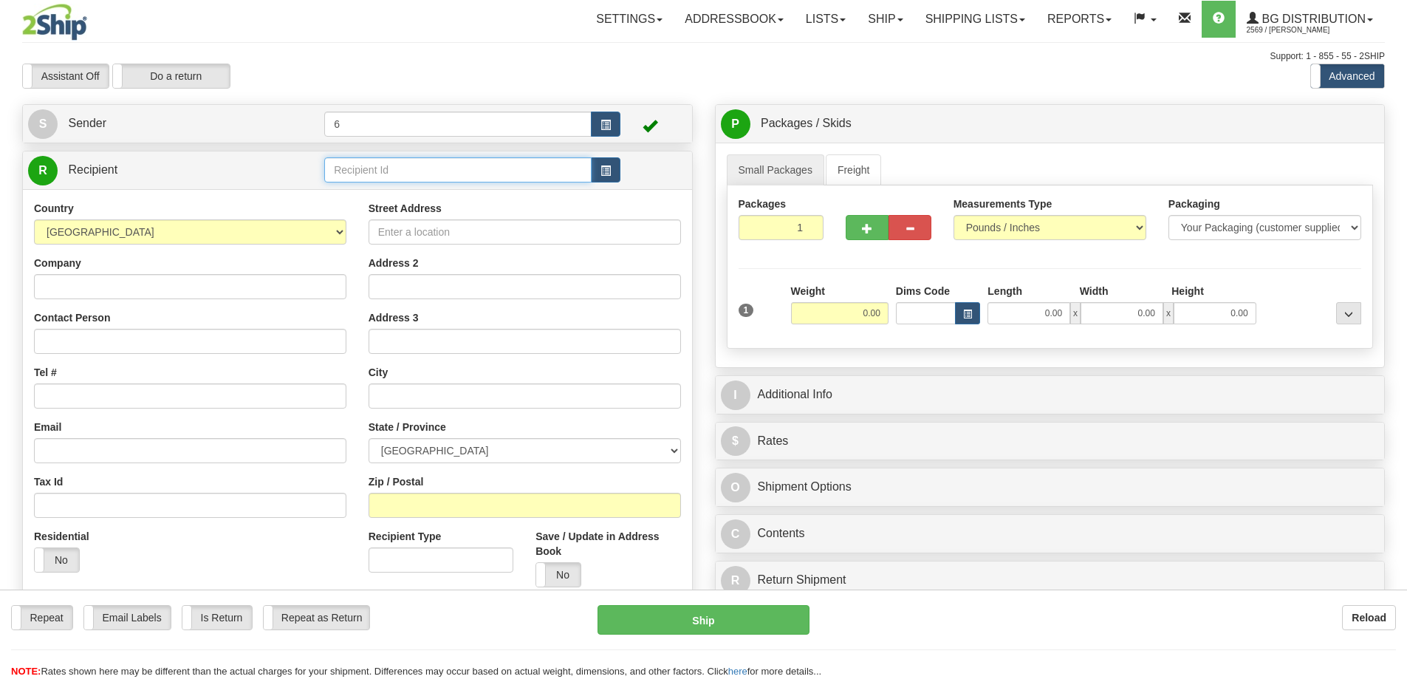
click at [385, 172] on input "text" at bounding box center [457, 169] width 267 height 25
type input "41043"
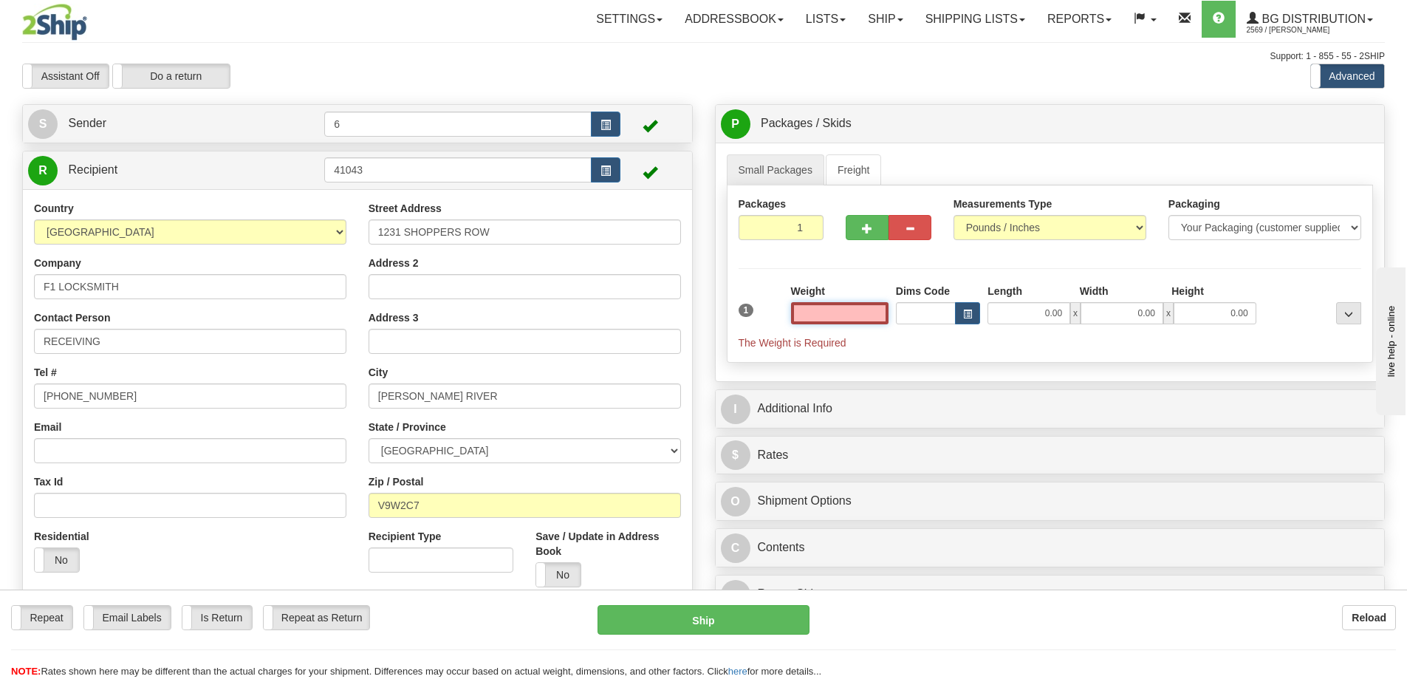
click at [848, 312] on input "text" at bounding box center [839, 313] width 97 height 22
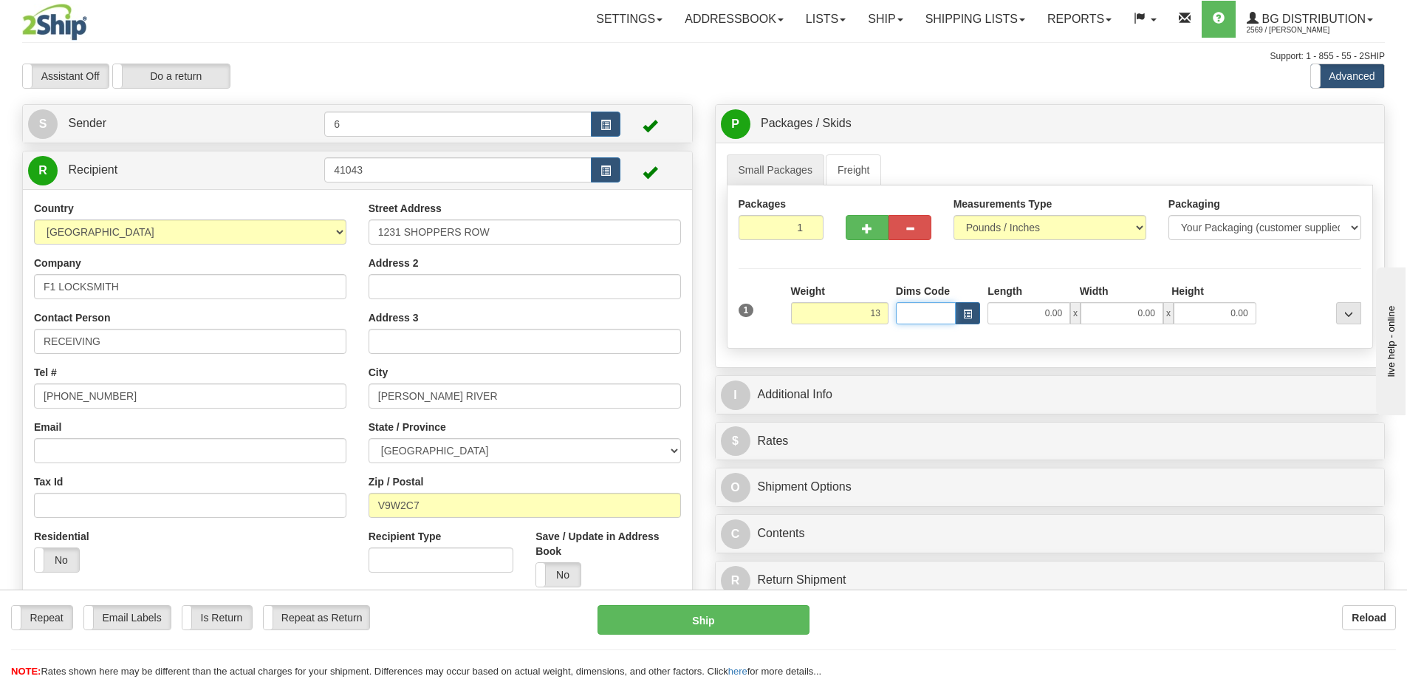
type input "13.00"
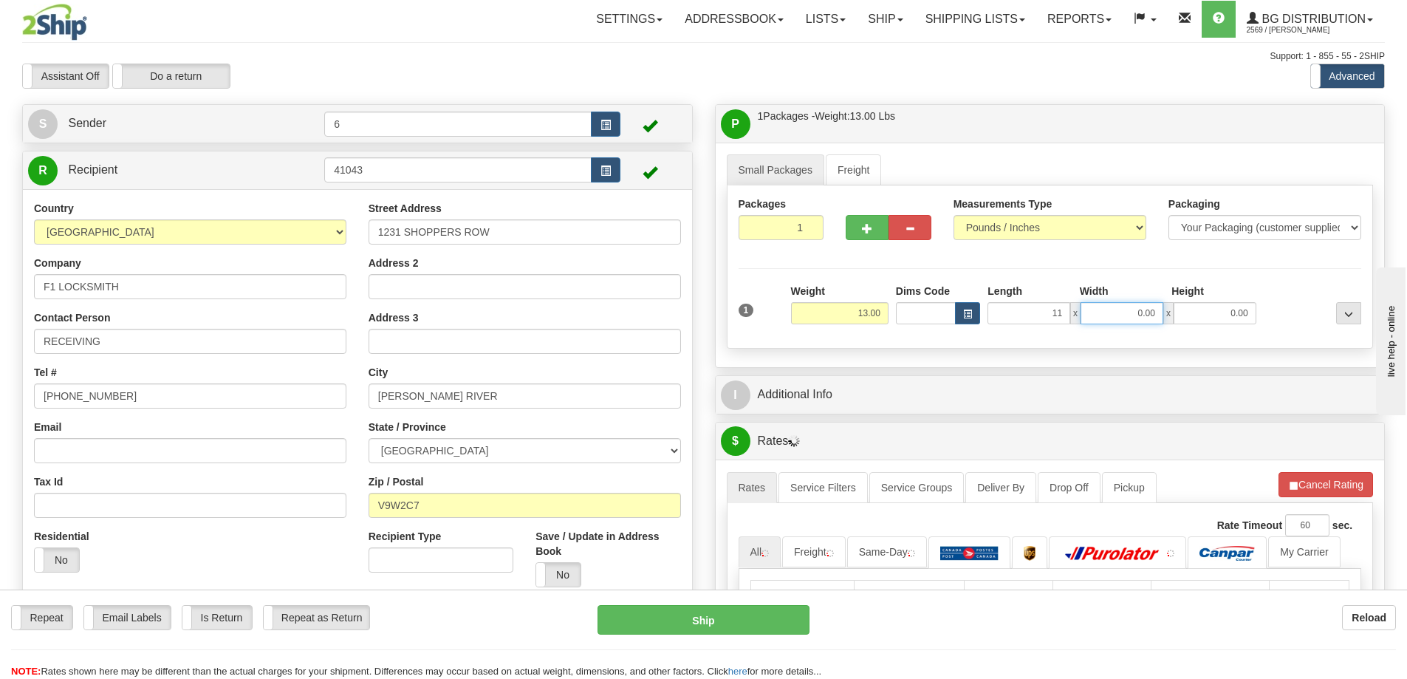
type input "11.00"
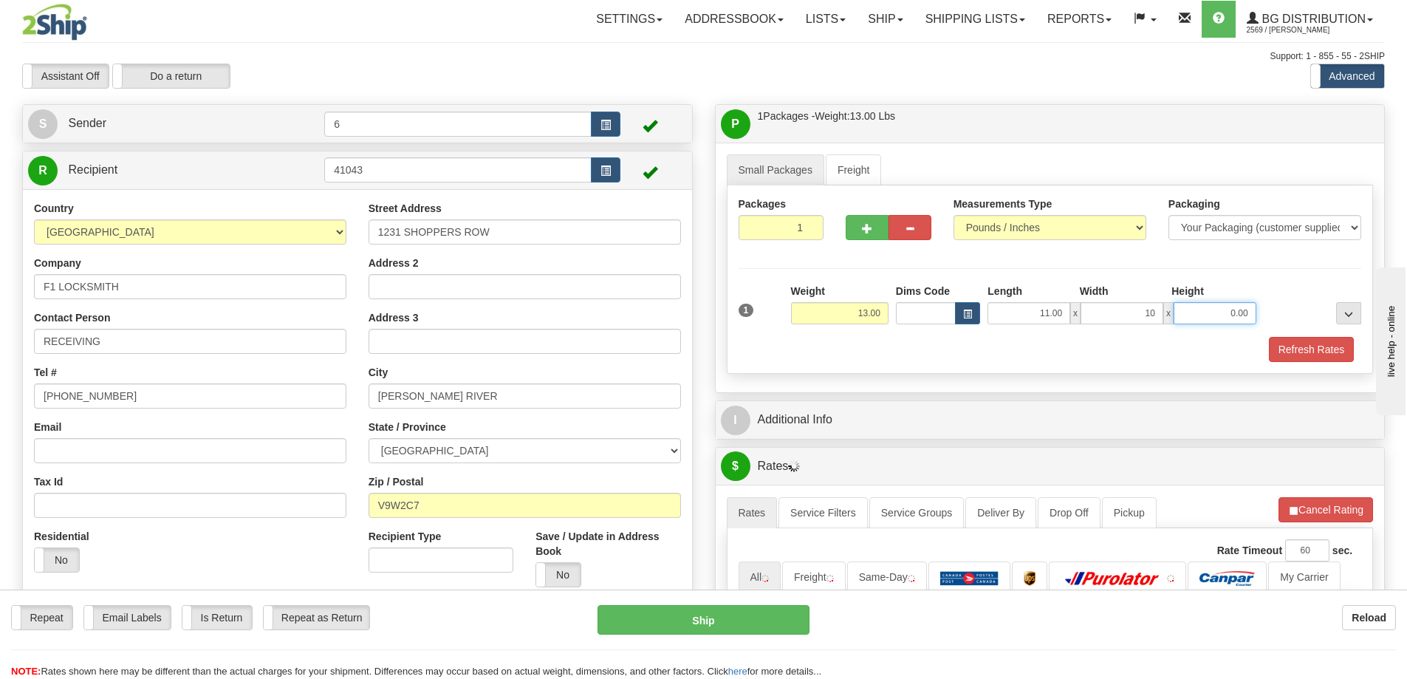
type input "10.00"
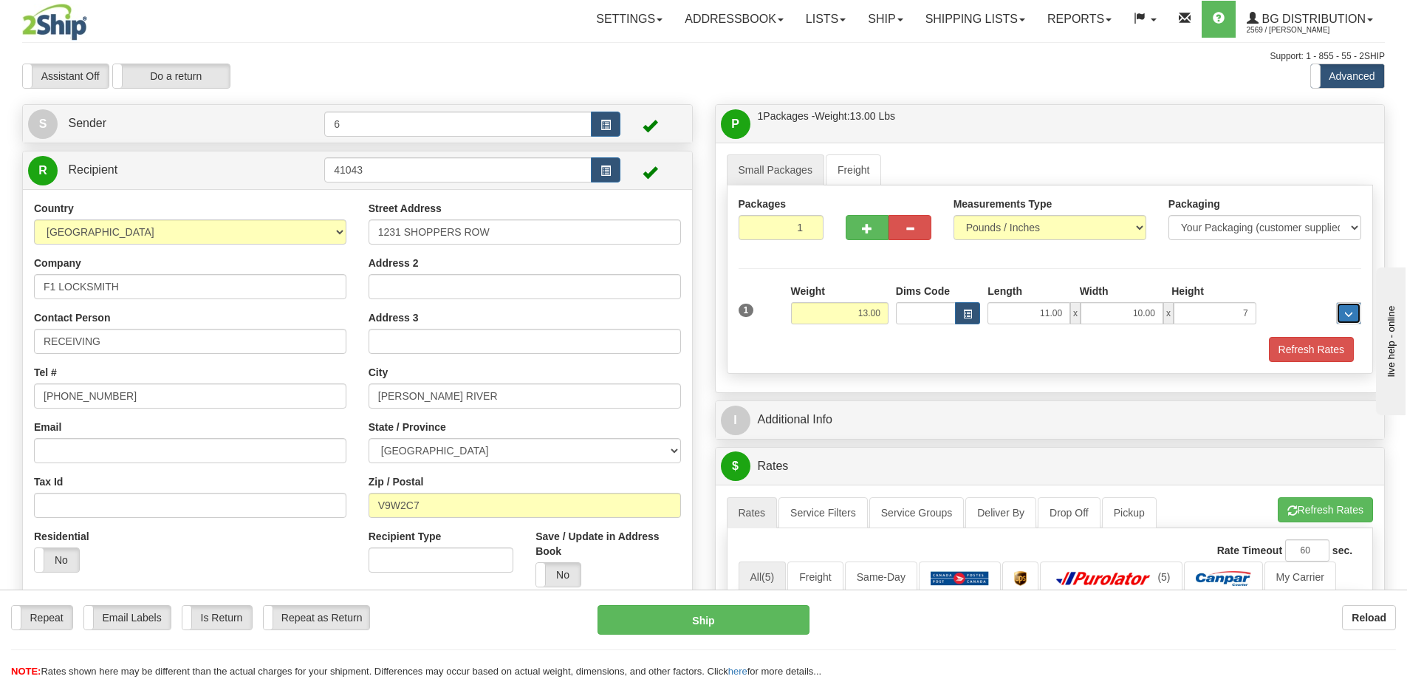
type input "7.00"
click at [1306, 354] on button "Refresh Rates" at bounding box center [1310, 349] width 85 height 25
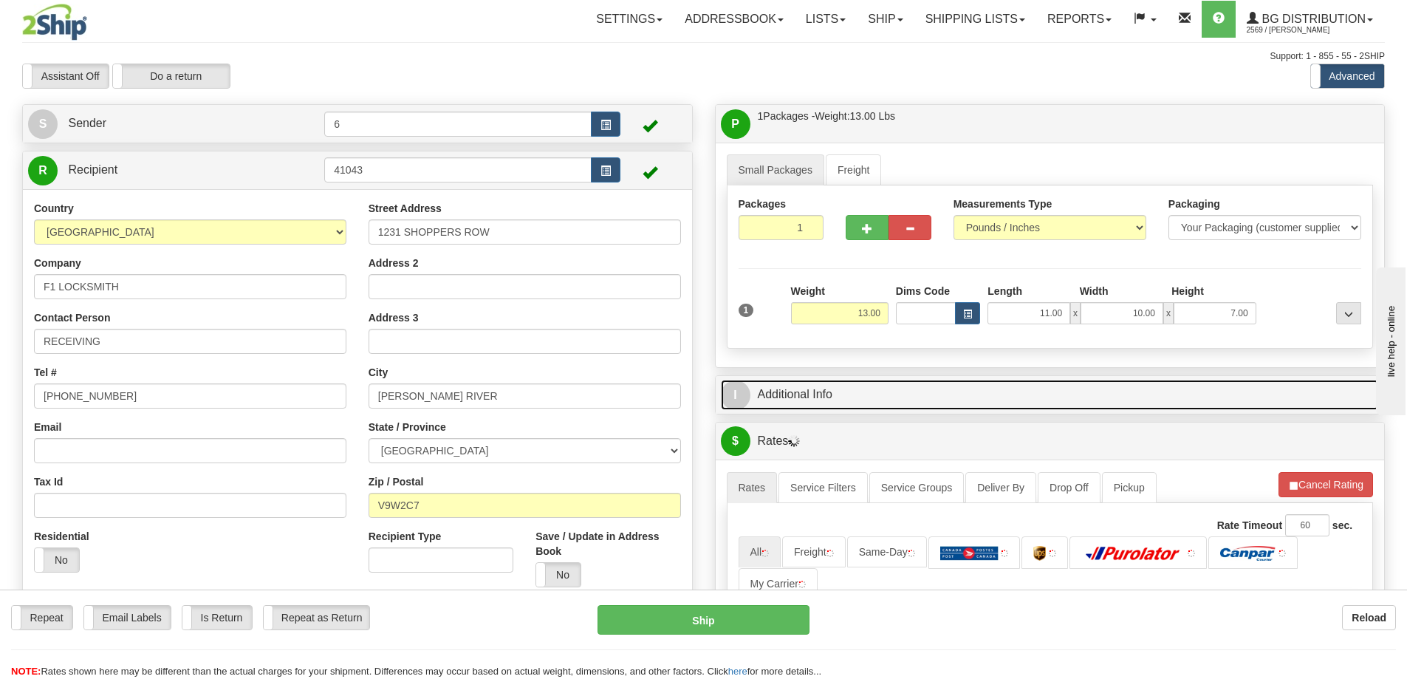
click at [1236, 388] on link "I Additional Info" at bounding box center [1050, 395] width 659 height 30
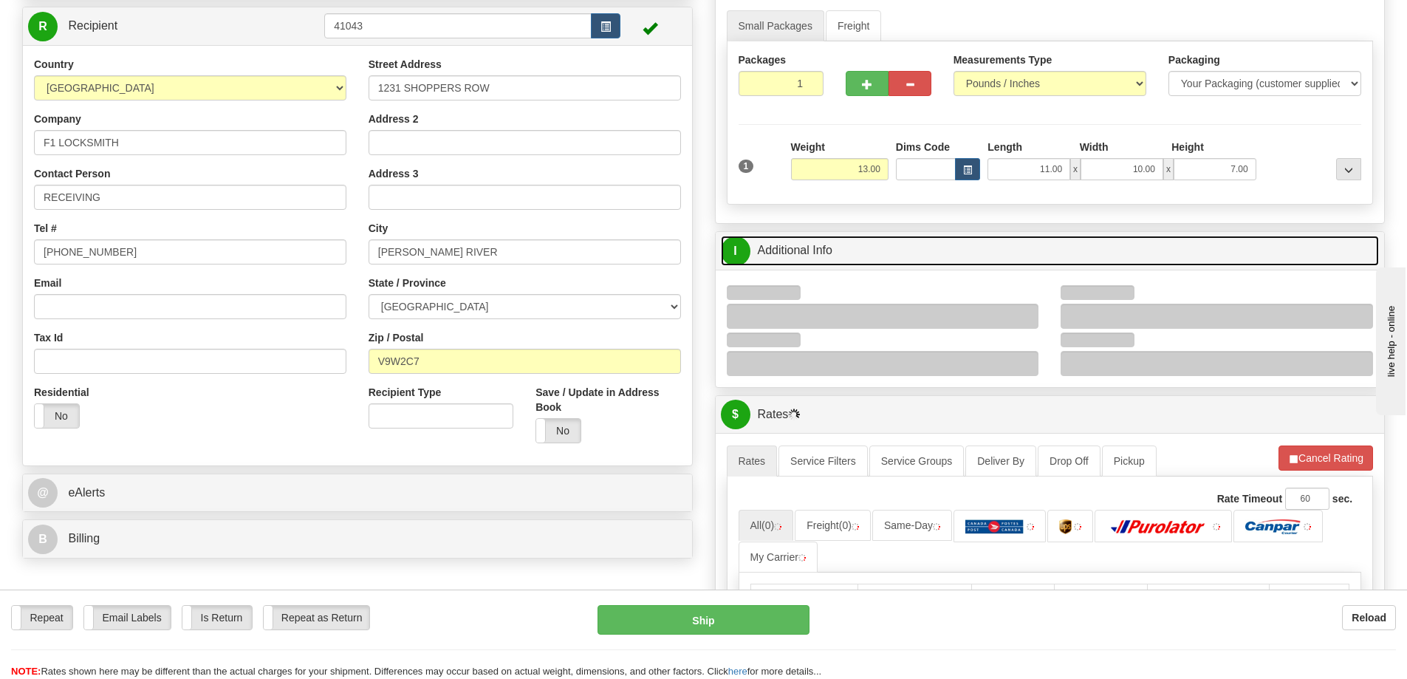
scroll to position [221, 0]
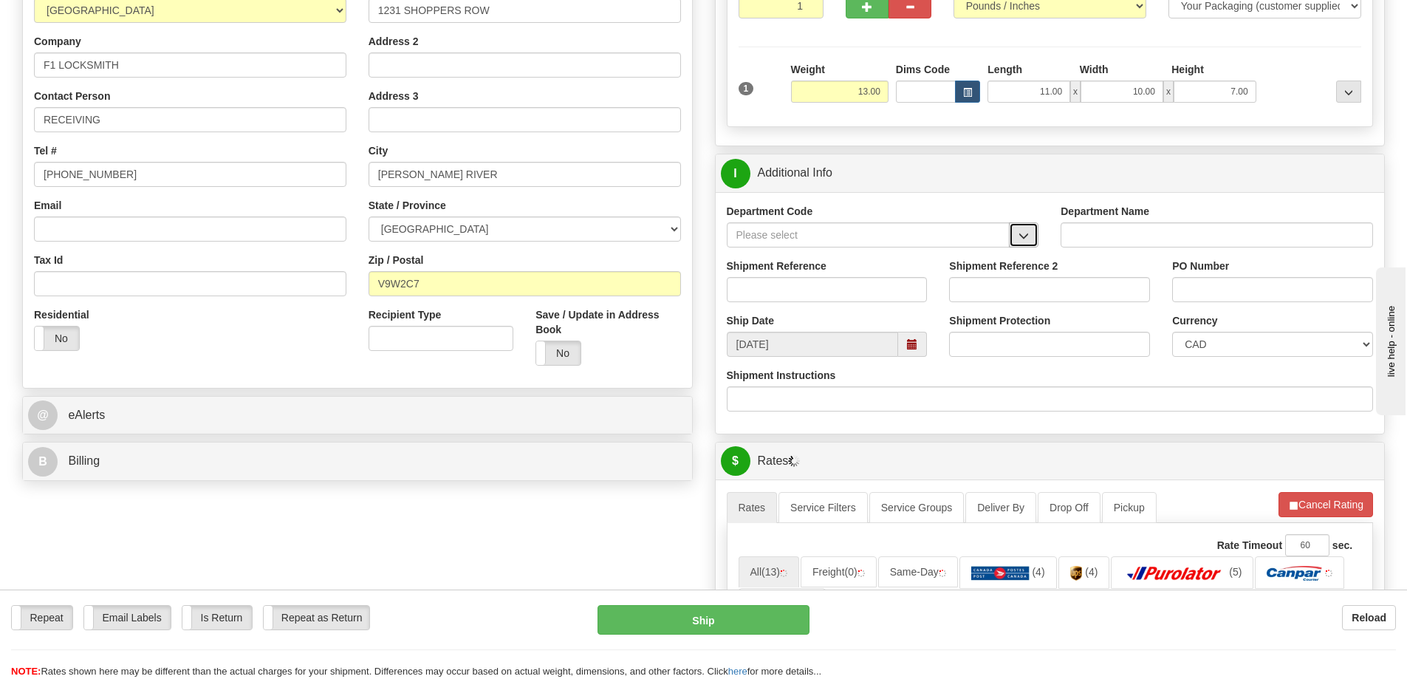
click at [1022, 234] on span "button" at bounding box center [1023, 236] width 10 height 10
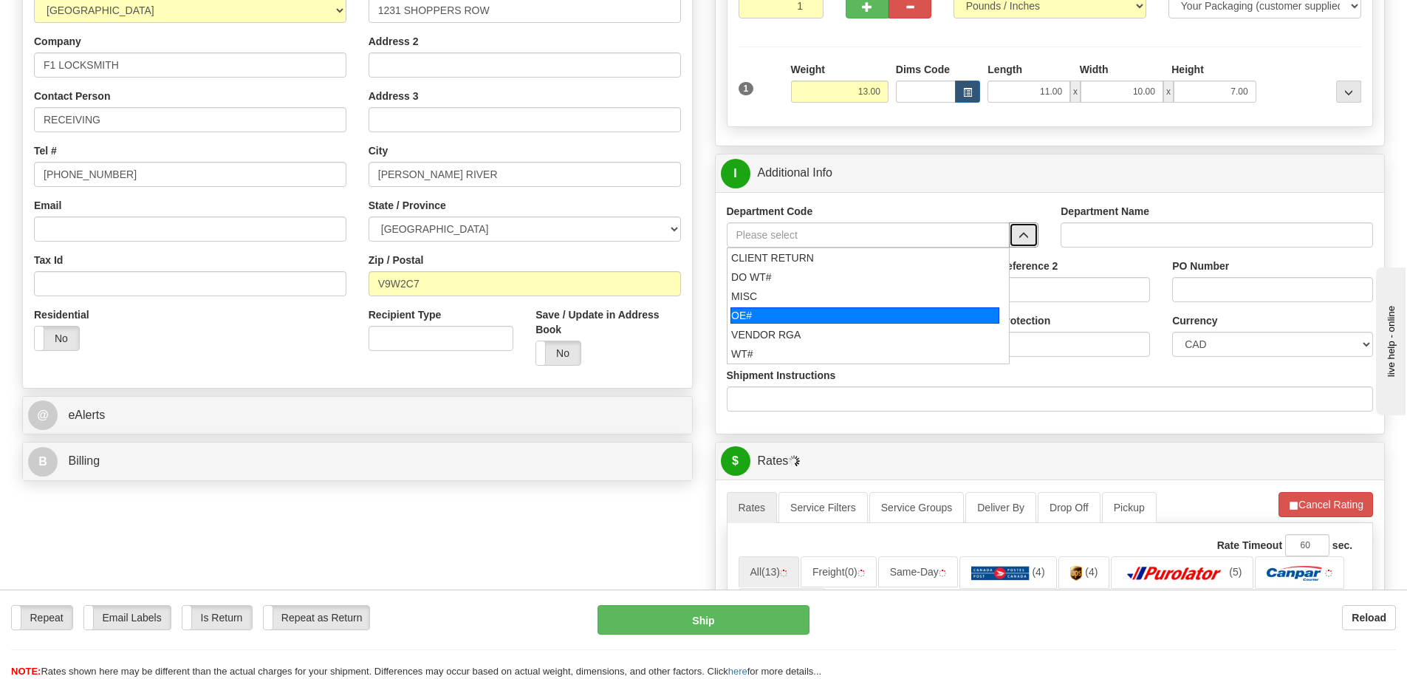
click at [797, 313] on div "OE#" at bounding box center [864, 315] width 269 height 16
type input "OE#"
type input "ORDERS"
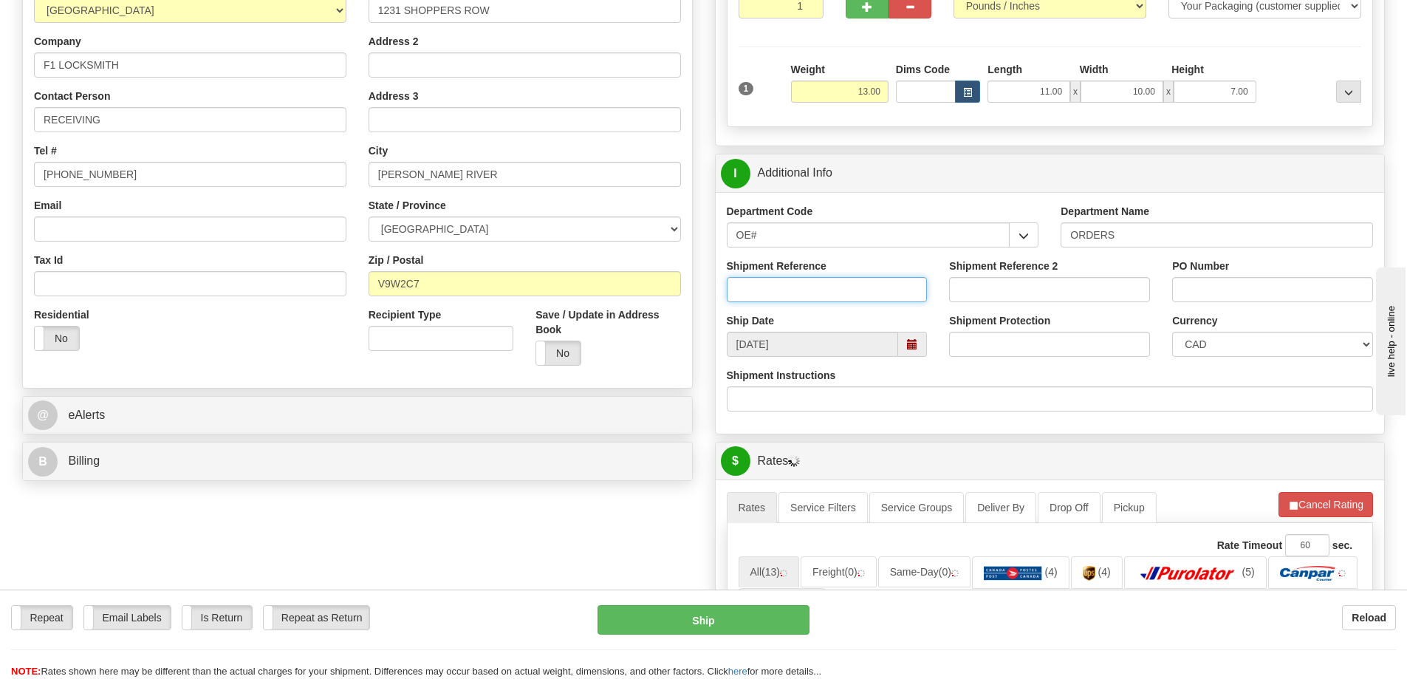
click at [791, 279] on input "Shipment Reference" at bounding box center [827, 289] width 201 height 25
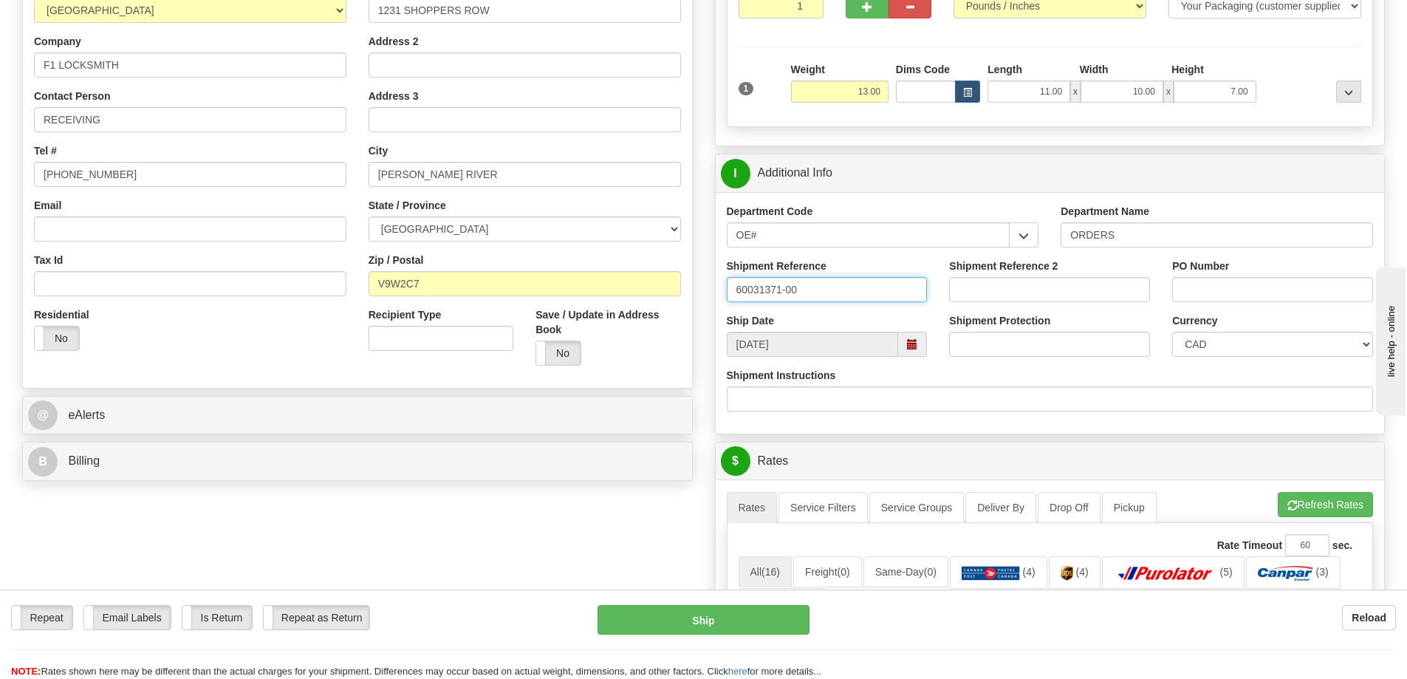
type input "60031371-00"
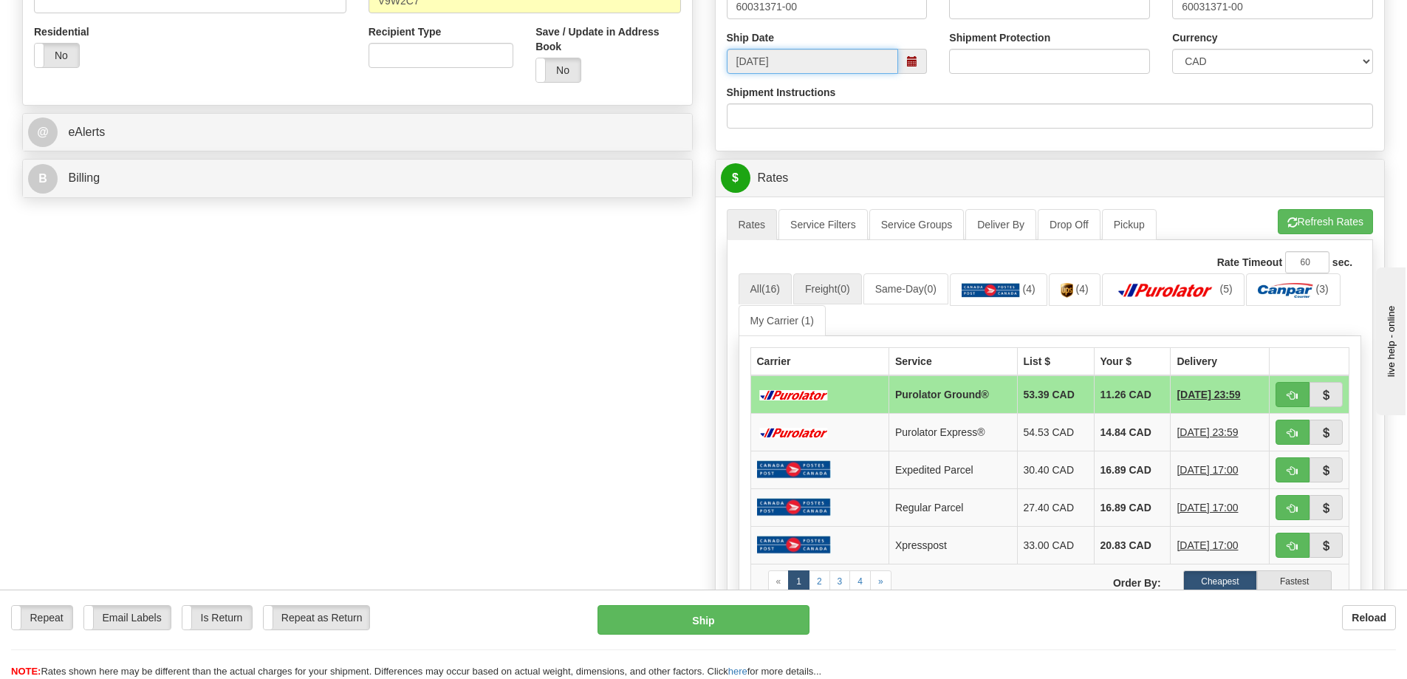
scroll to position [664, 0]
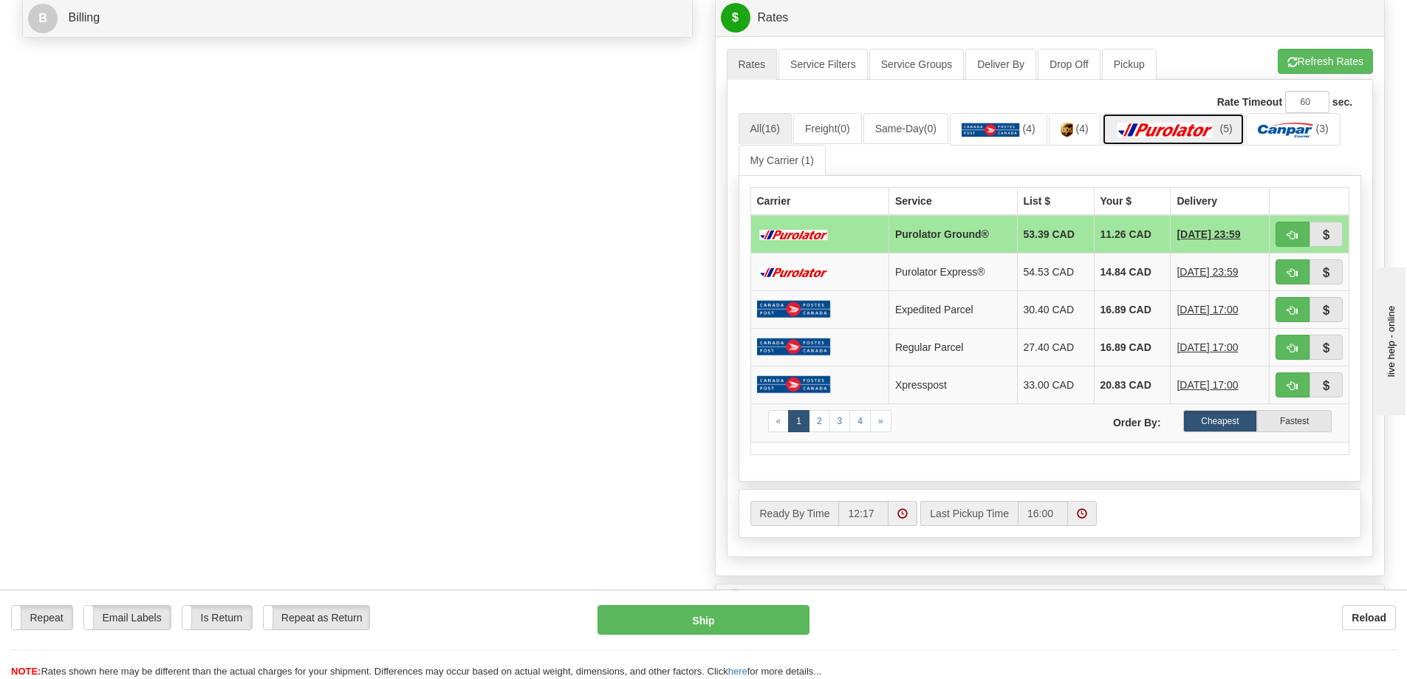
click at [1210, 137] on img at bounding box center [1164, 130] width 103 height 15
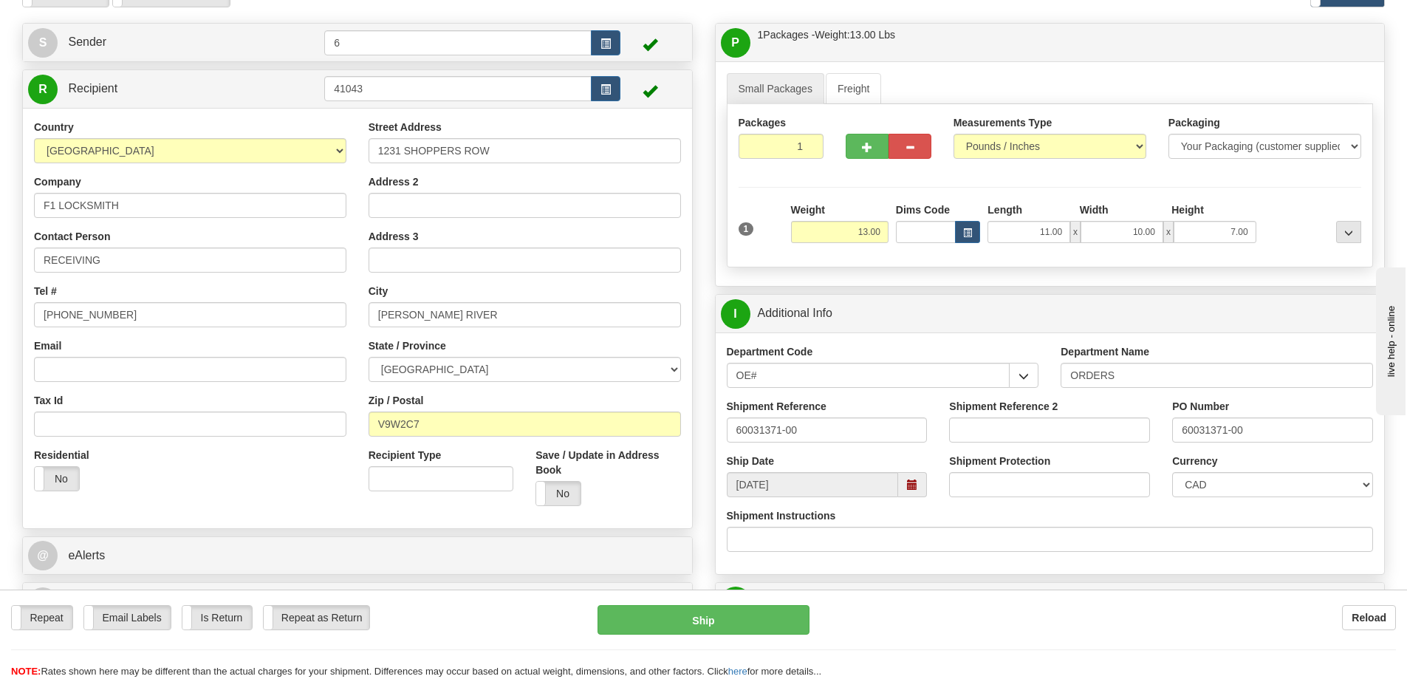
scroll to position [295, 0]
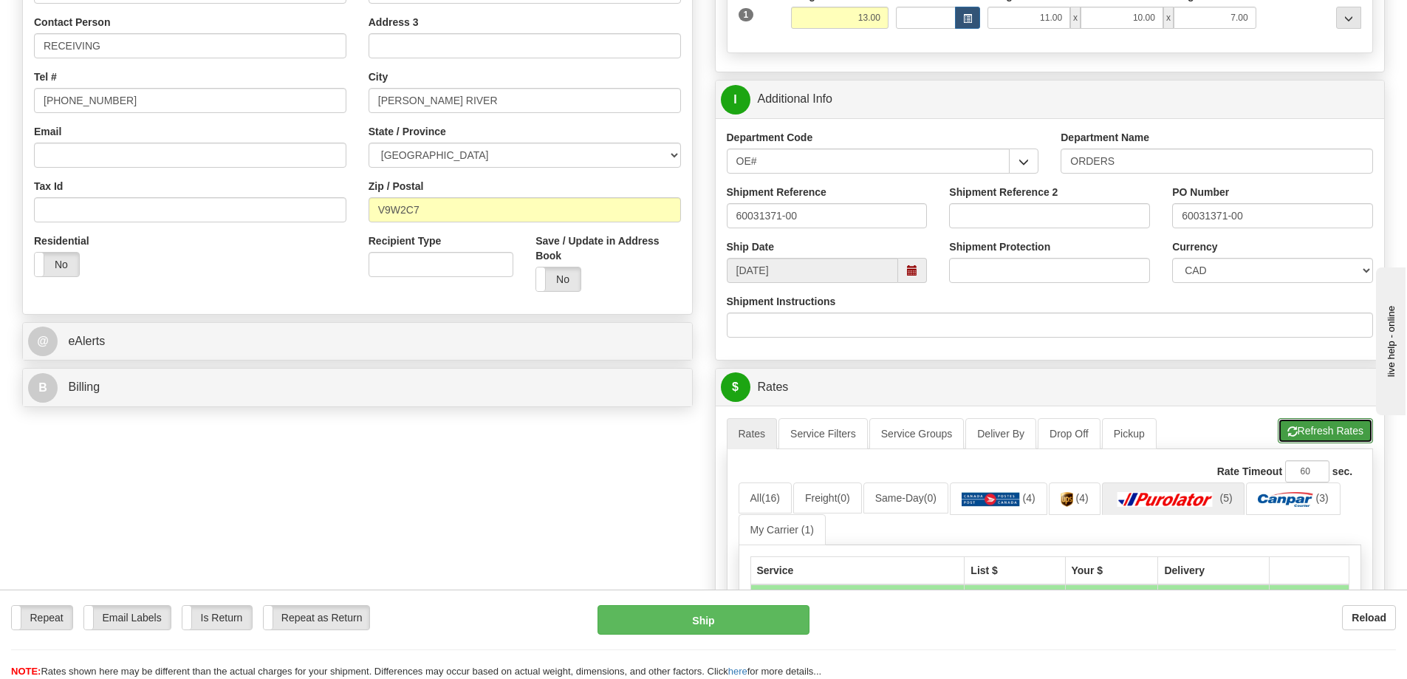
click at [1310, 439] on button "Refresh Rates" at bounding box center [1324, 430] width 95 height 25
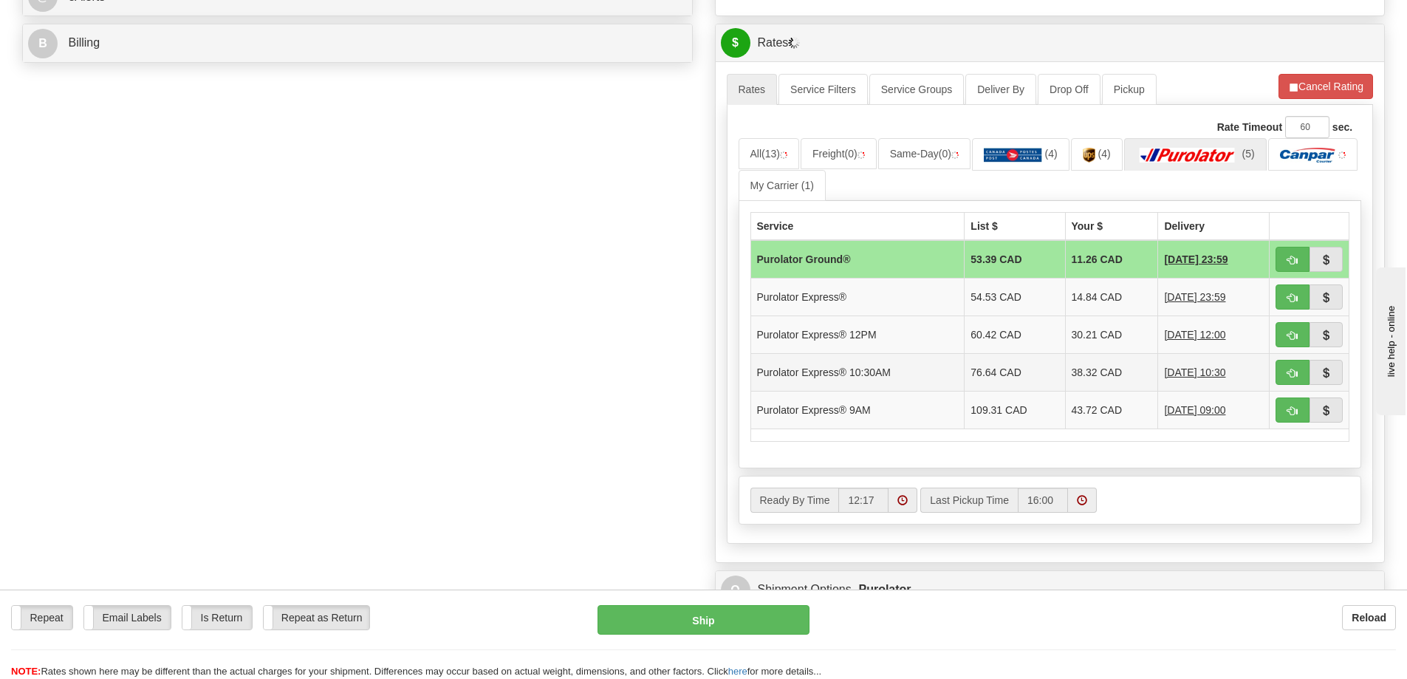
scroll to position [664, 0]
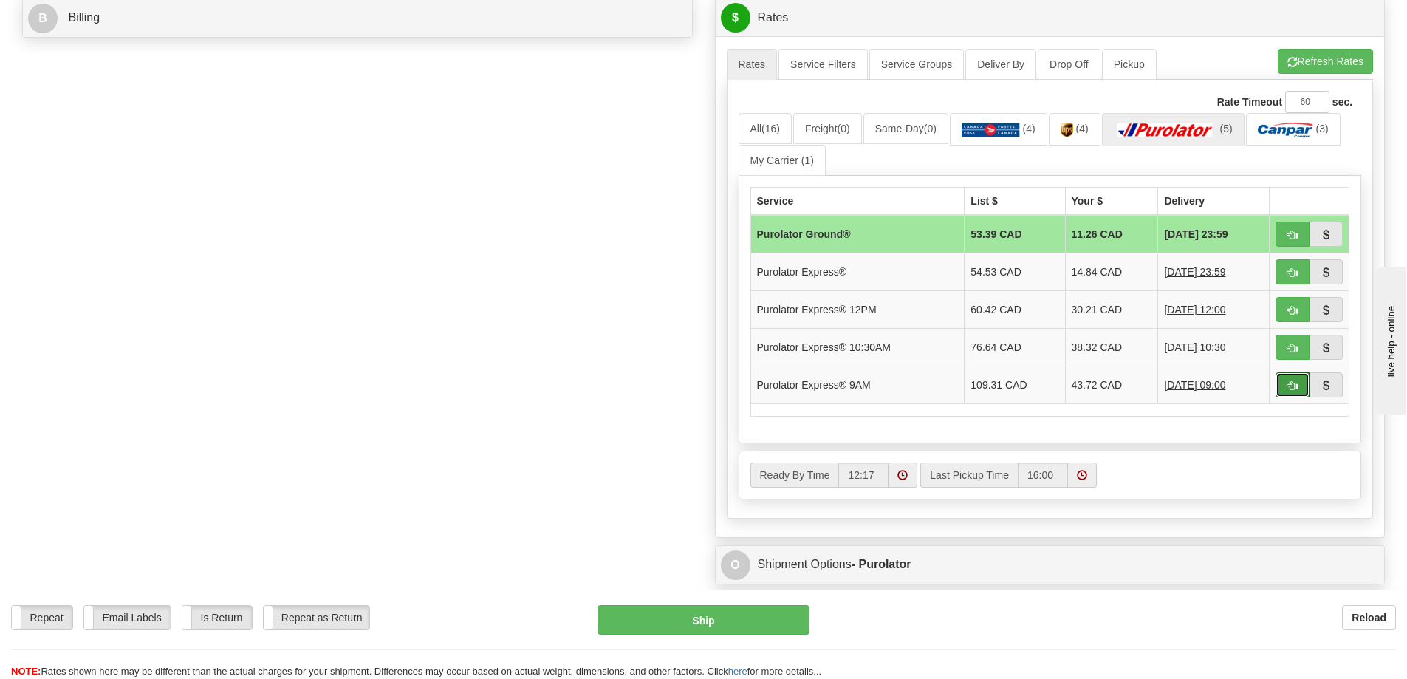
drag, startPoint x: 1288, startPoint y: 385, endPoint x: 1290, endPoint y: 428, distance: 42.8
click at [1288, 385] on span "button" at bounding box center [1292, 386] width 10 height 10
type input "200"
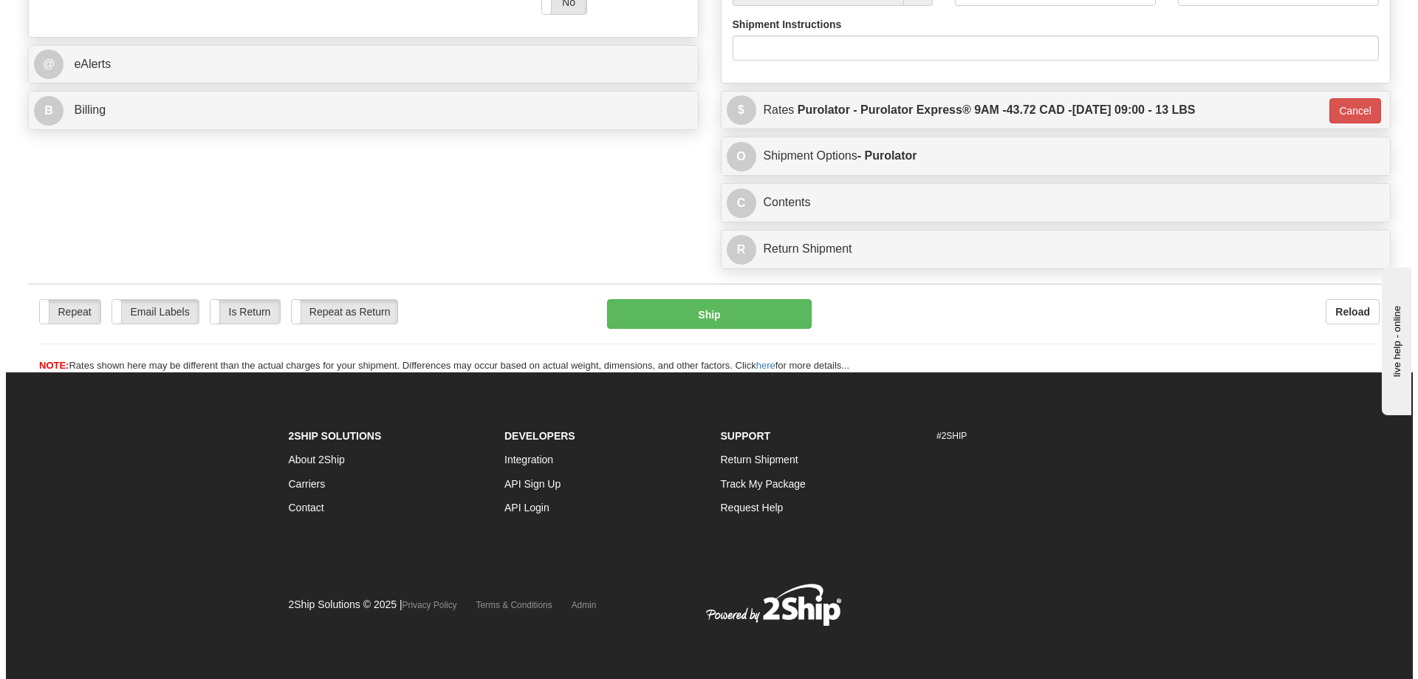
scroll to position [619, 0]
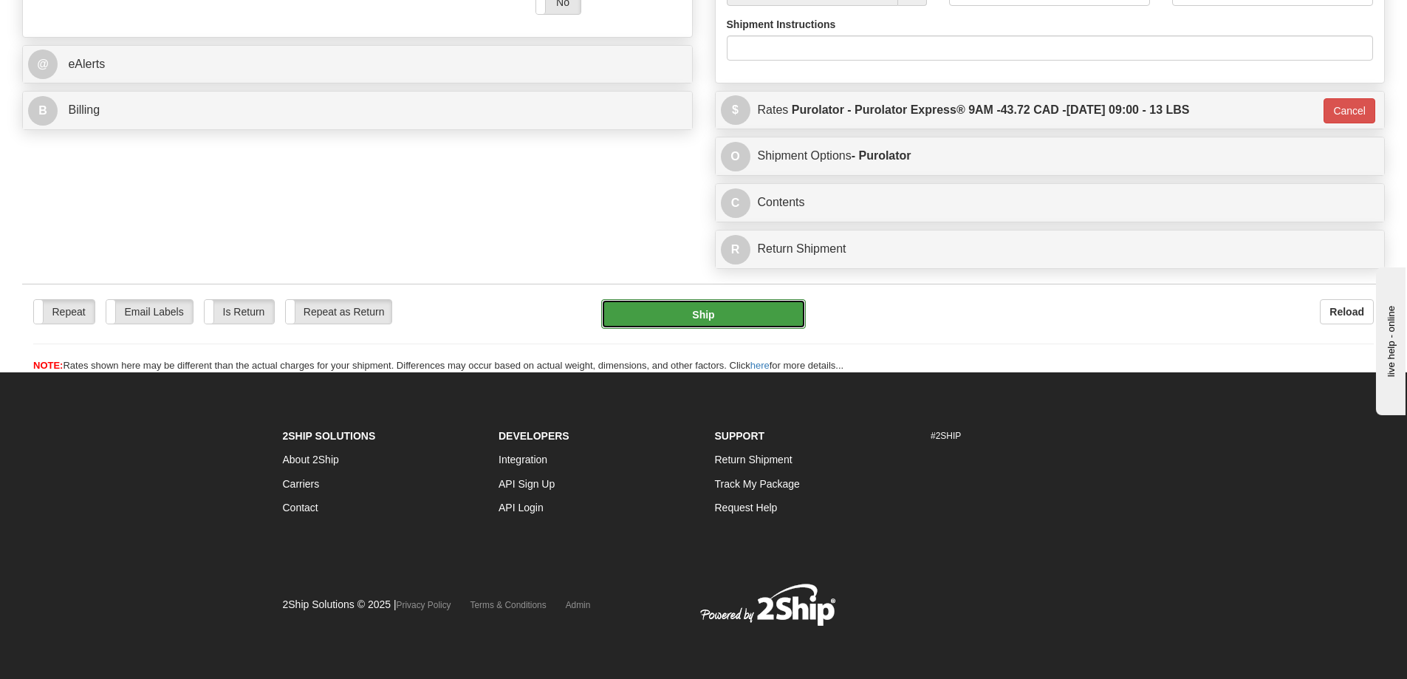
click at [661, 299] on button "Ship" at bounding box center [703, 314] width 205 height 30
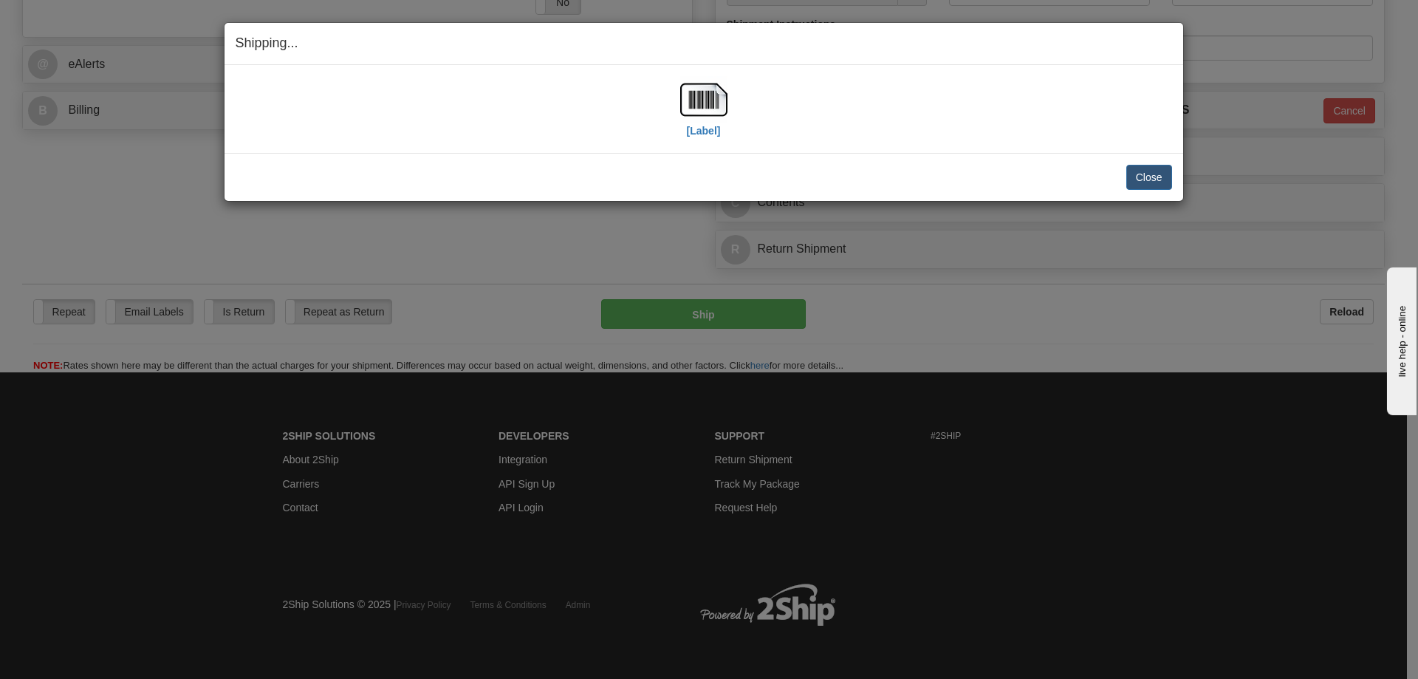
click at [722, 127] on div "[Label]" at bounding box center [703, 109] width 47 height 66
click at [692, 139] on div "[Label]" at bounding box center [703, 109] width 47 height 66
click at [698, 127] on label "[Label]" at bounding box center [704, 130] width 34 height 15
